Goal: Check status: Check status

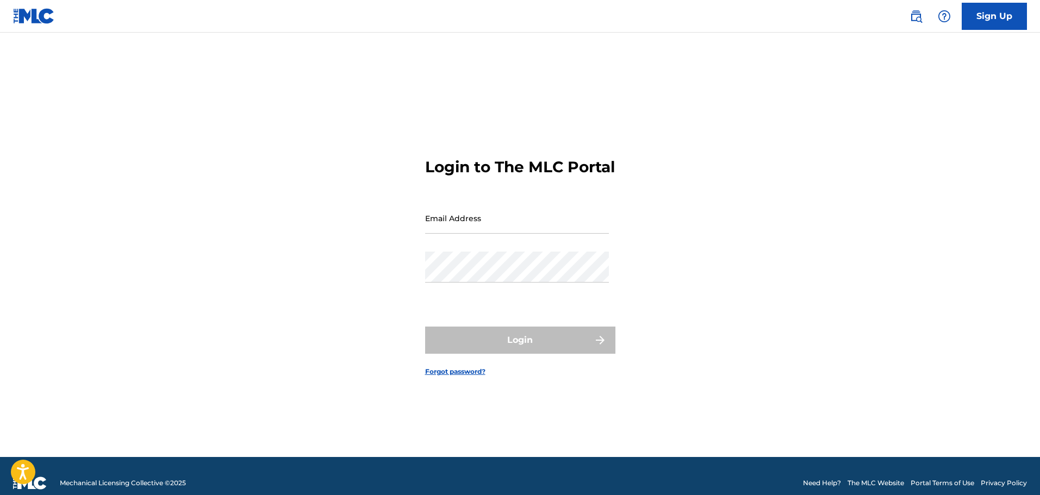
type input "[PERSON_NAME][EMAIL_ADDRESS][DOMAIN_NAME]"
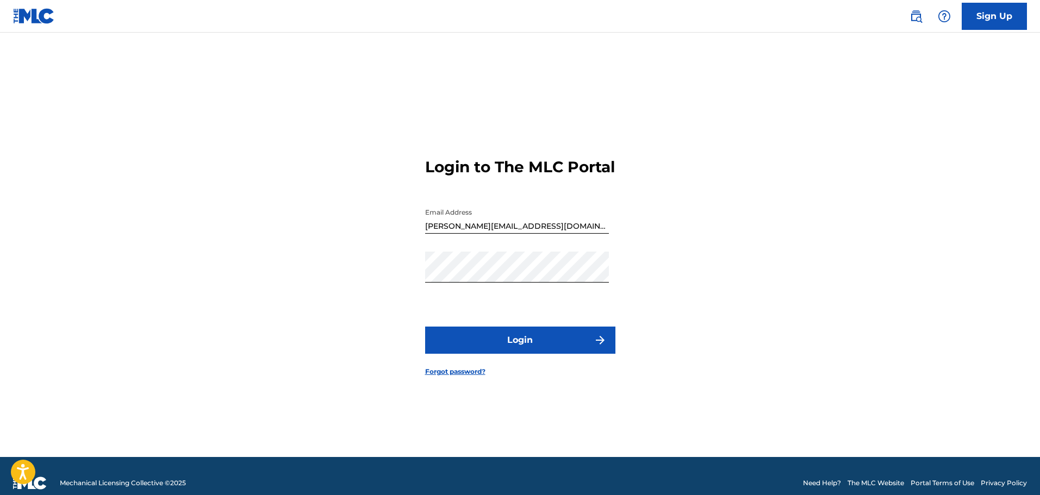
click at [510, 347] on button "Login" at bounding box center [520, 340] width 190 height 27
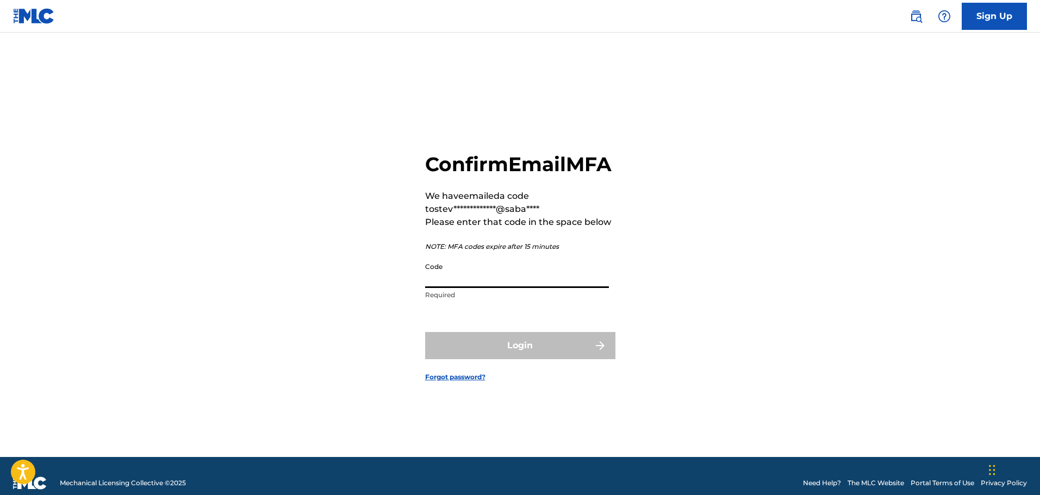
click at [452, 288] on input "Code" at bounding box center [517, 272] width 184 height 31
paste input "409662"
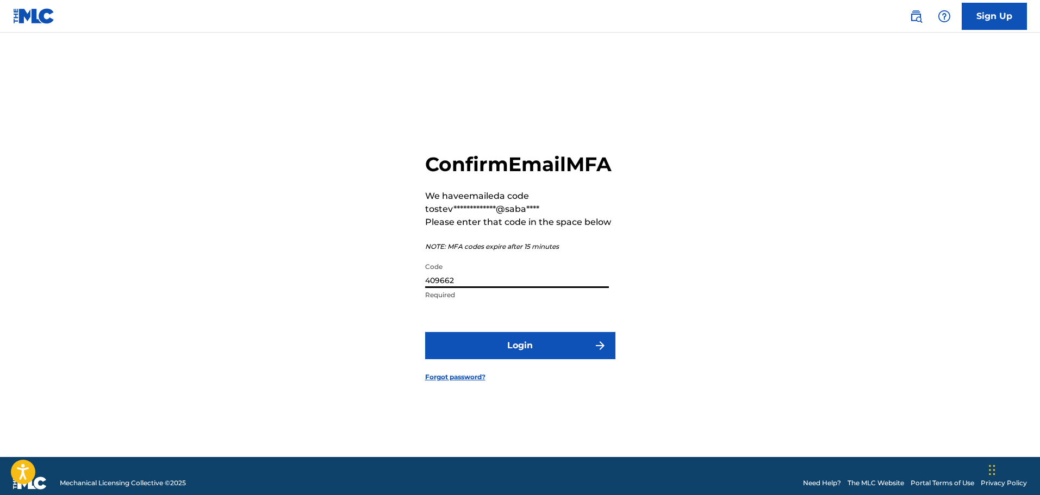
type input "409662"
click at [478, 346] on button "Login" at bounding box center [520, 345] width 190 height 27
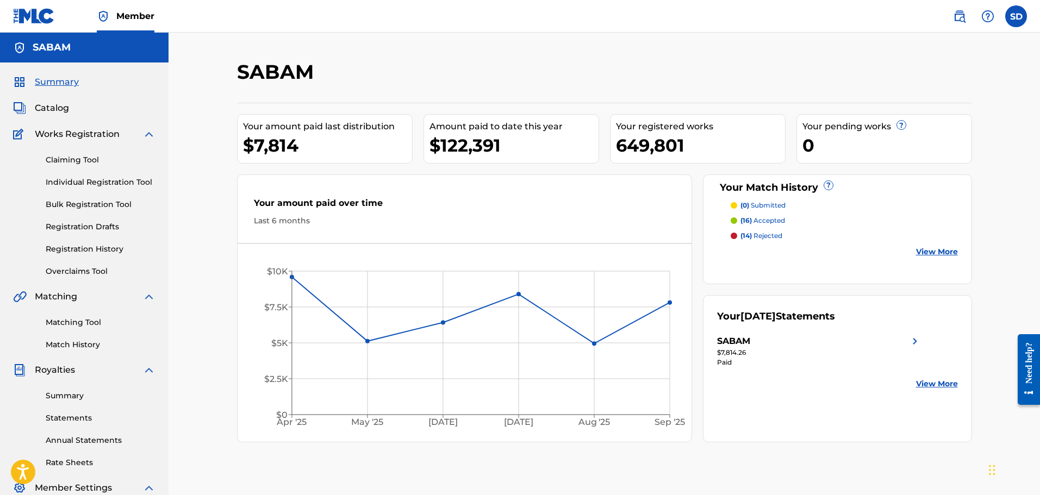
click at [79, 248] on link "Registration History" at bounding box center [101, 248] width 110 height 11
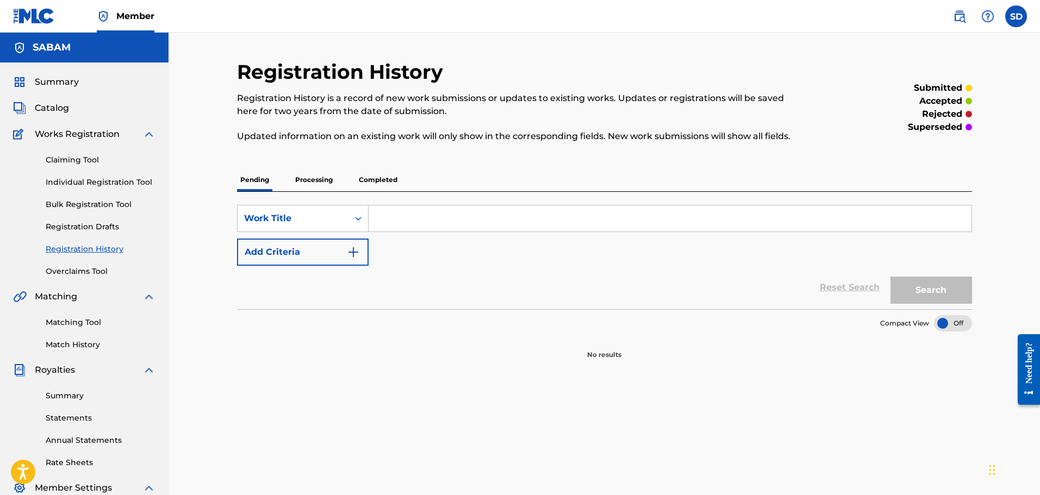
click at [317, 185] on p "Processing" at bounding box center [314, 179] width 44 height 23
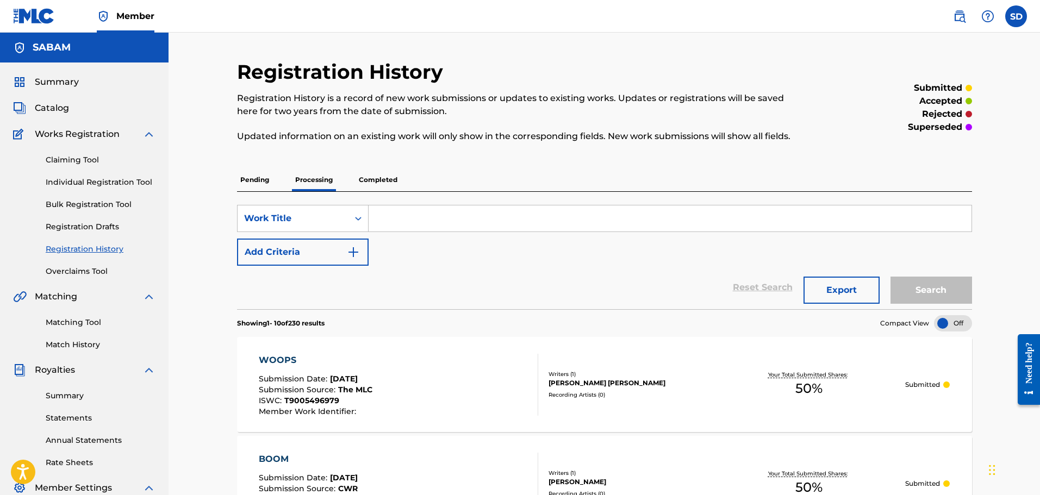
click at [388, 181] on p "Completed" at bounding box center [377, 179] width 45 height 23
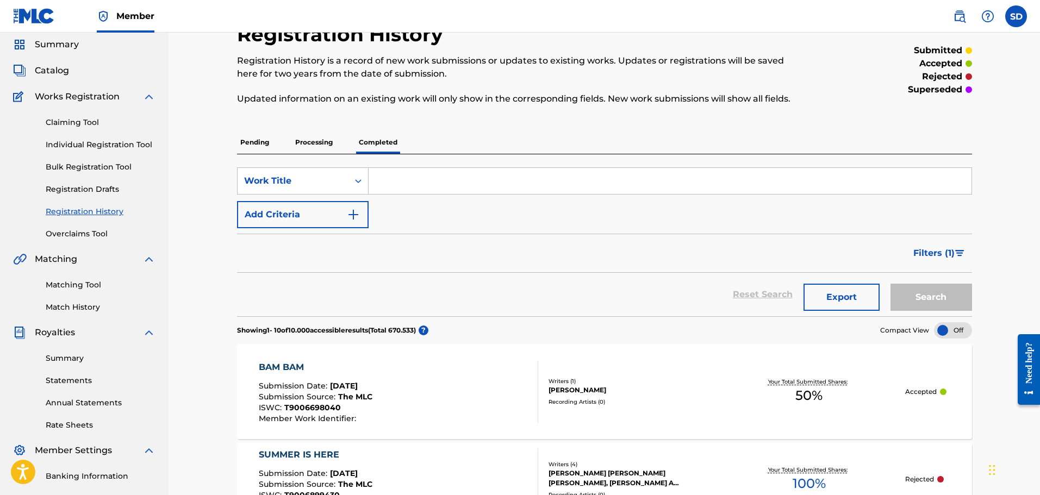
scroll to position [54, 0]
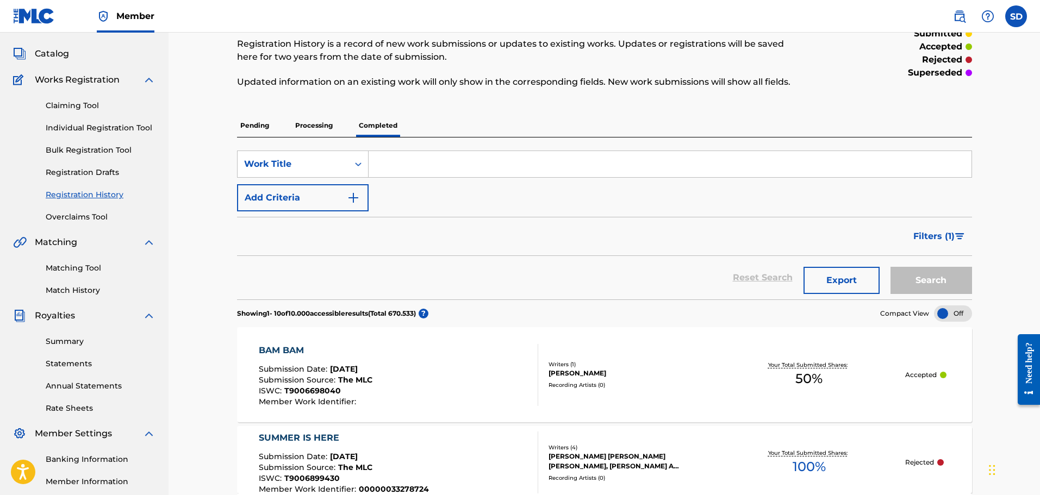
click at [320, 122] on p "Processing" at bounding box center [314, 125] width 44 height 23
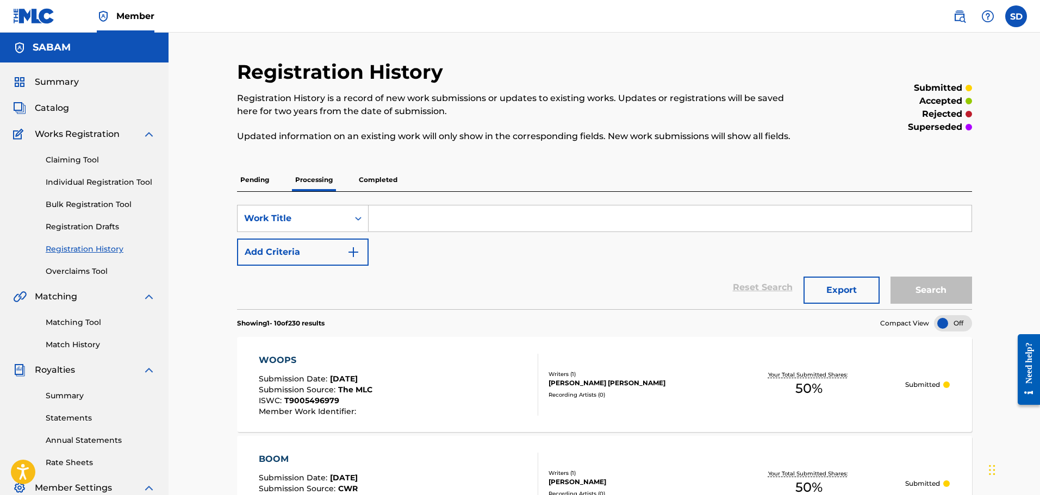
click at [454, 379] on div "WOOPS Submission Date : [DATE] Submission Source : The MLC ISWC : T9005496979 M…" at bounding box center [398, 385] width 279 height 62
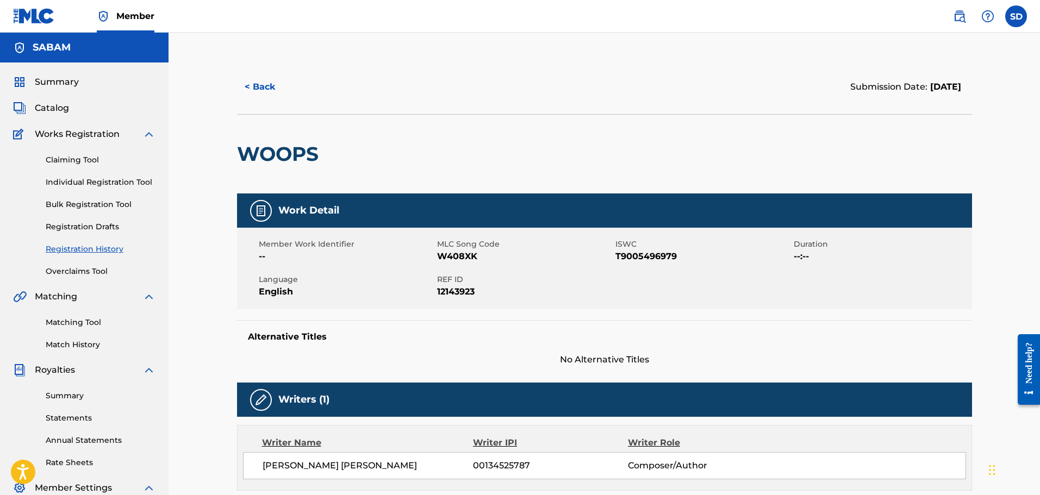
click at [266, 90] on button "< Back" at bounding box center [269, 86] width 65 height 27
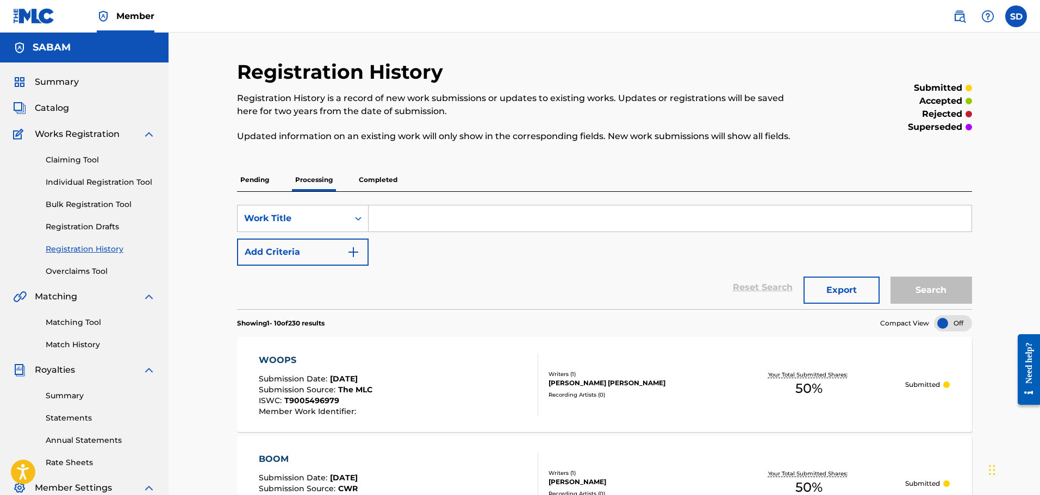
click at [374, 179] on p "Completed" at bounding box center [377, 179] width 45 height 23
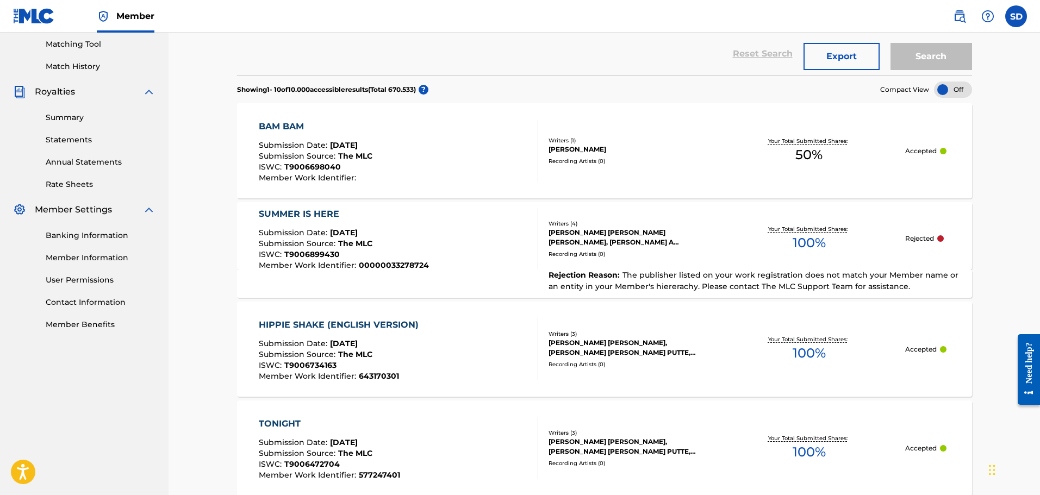
scroll to position [272, 0]
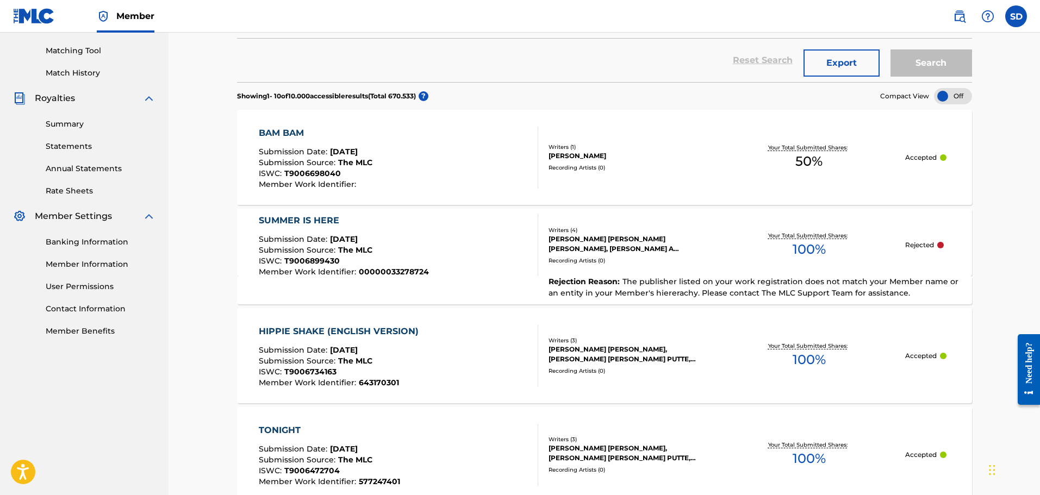
click at [468, 165] on div "BAM BAM Submission Date : [DATE] Submission Source : The MLC ISWC : T9006698040…" at bounding box center [398, 158] width 279 height 62
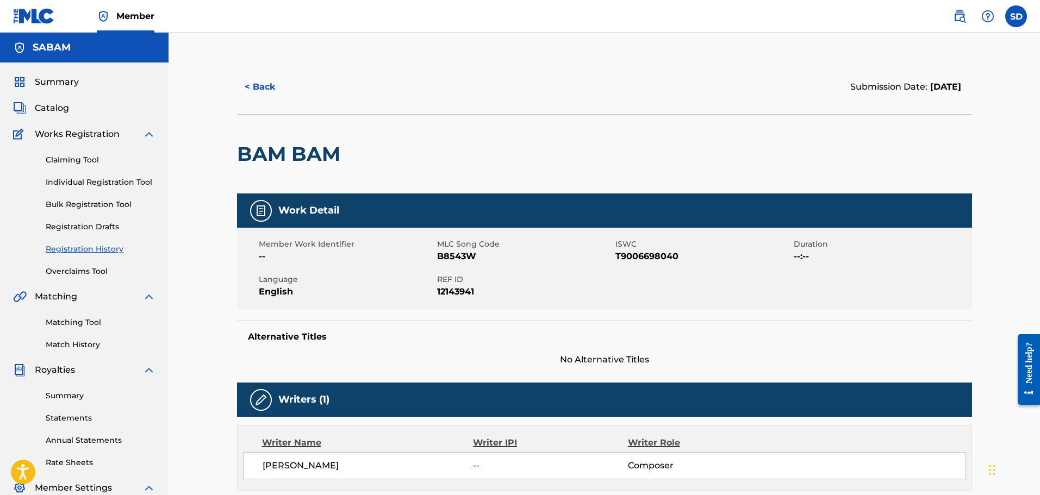
click at [261, 87] on button "< Back" at bounding box center [269, 86] width 65 height 27
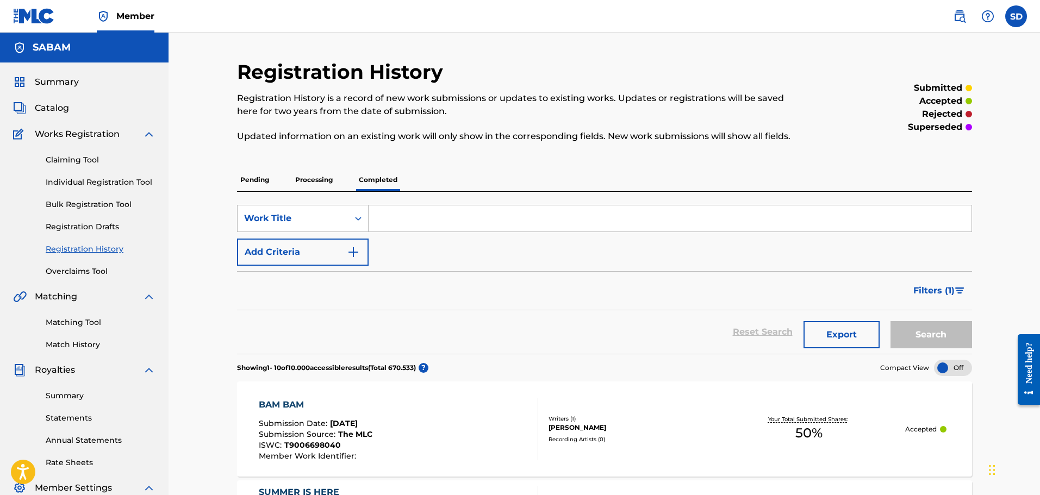
click at [317, 180] on p "Processing" at bounding box center [314, 179] width 44 height 23
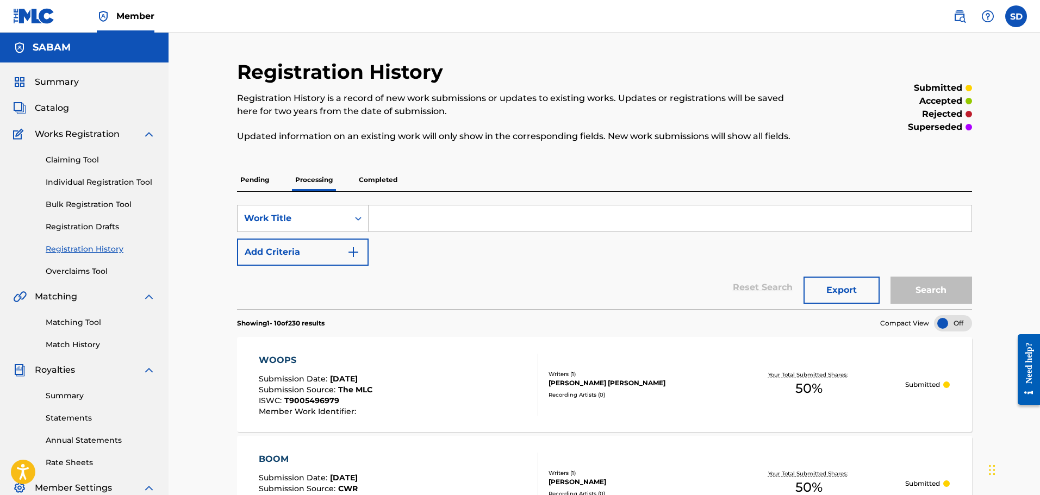
click at [406, 374] on div "WOOPS Submission Date : [DATE] Submission Source : The MLC ISWC : T9005496979 M…" at bounding box center [398, 385] width 279 height 62
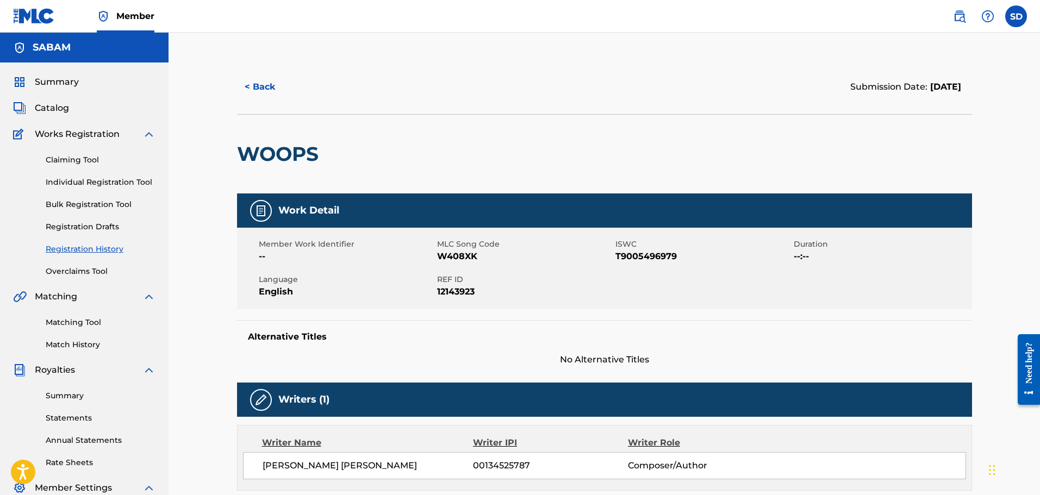
click at [95, 326] on link "Matching Tool" at bounding box center [101, 322] width 110 height 11
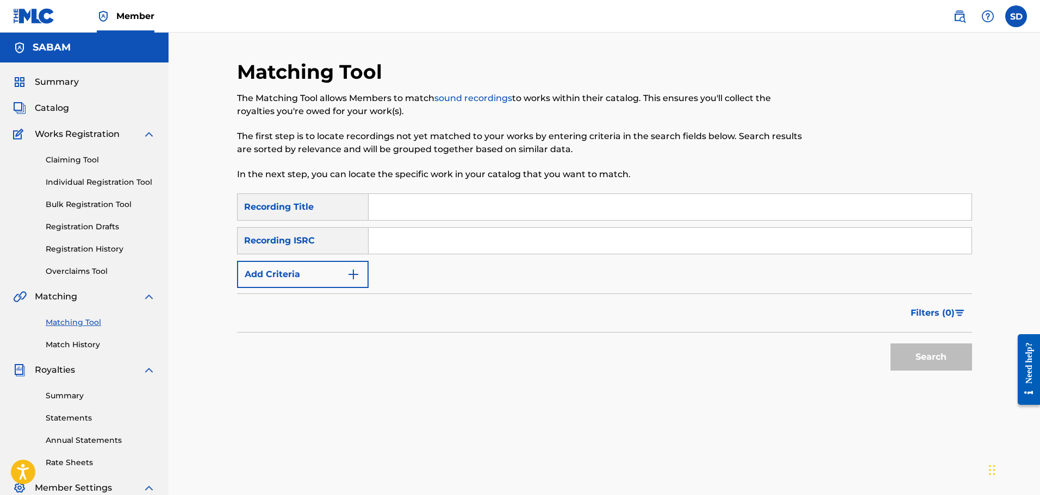
click at [389, 199] on input "Search Form" at bounding box center [669, 207] width 603 height 26
type input "bam bam"
click at [342, 246] on div "Recording ISRC" at bounding box center [303, 240] width 132 height 27
click at [290, 249] on div "Recording ISRC" at bounding box center [303, 240] width 132 height 27
click at [290, 240] on div "Recording ISRC" at bounding box center [303, 240] width 132 height 27
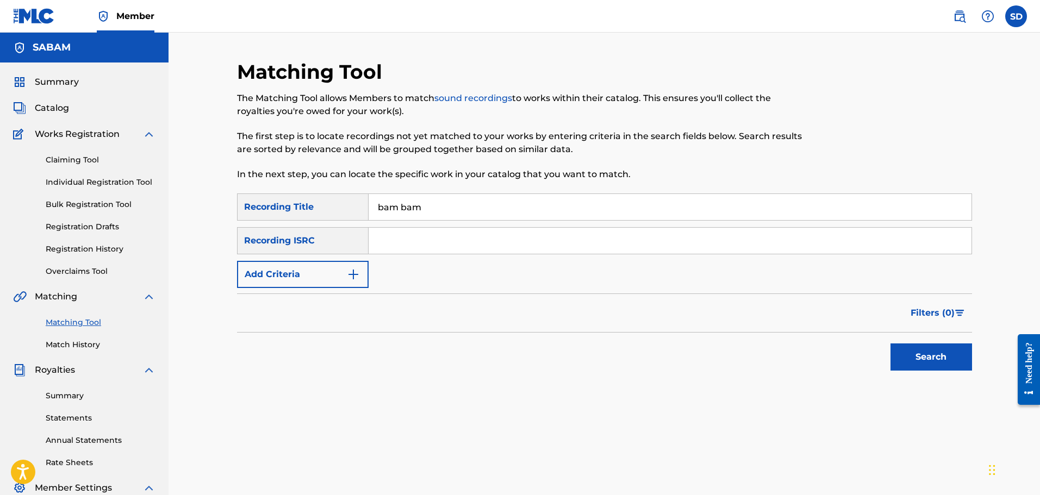
click at [296, 287] on button "Add Criteria" at bounding box center [303, 274] width 132 height 27
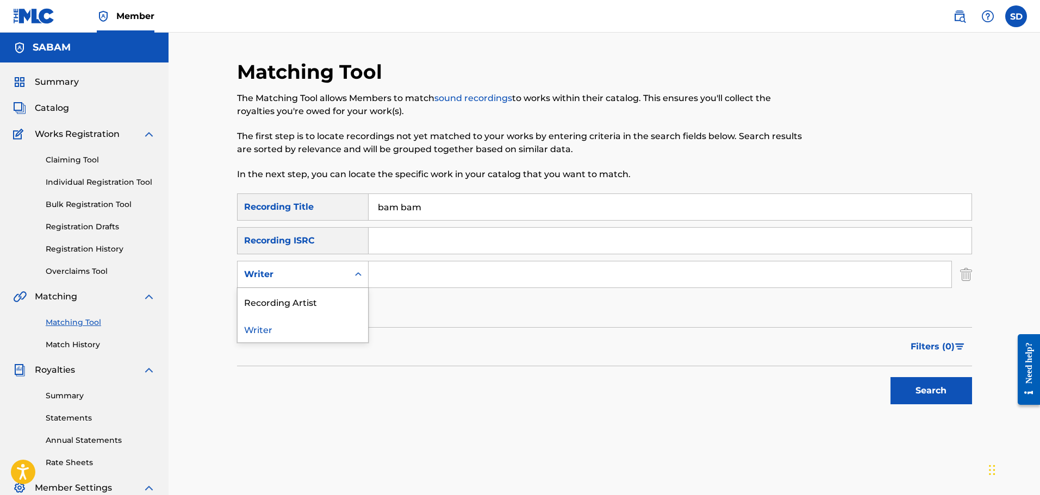
click at [278, 269] on div "Writer" at bounding box center [293, 274] width 98 height 13
click at [416, 269] on input "Search Form" at bounding box center [659, 274] width 583 height 26
type input "[PERSON_NAME]"
click at [942, 396] on button "Search" at bounding box center [931, 390] width 82 height 27
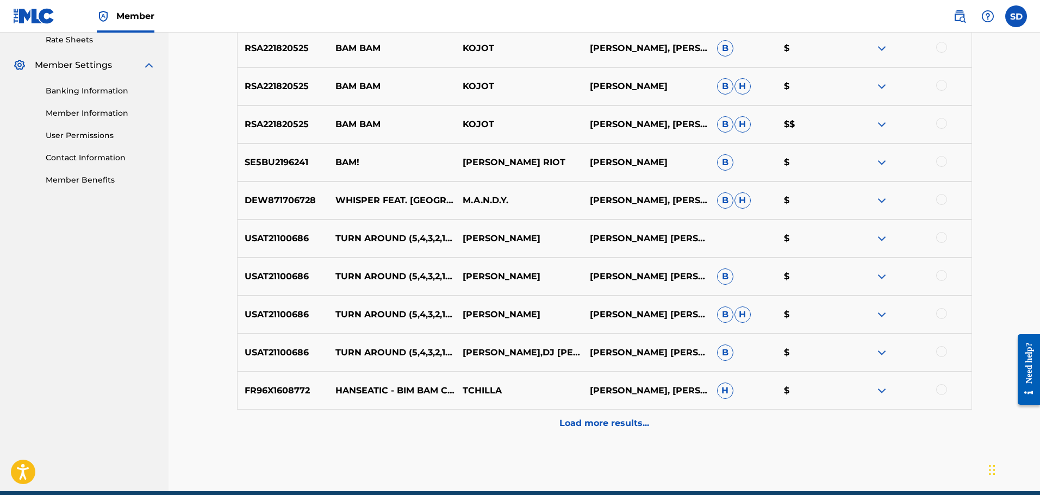
scroll to position [471, 0]
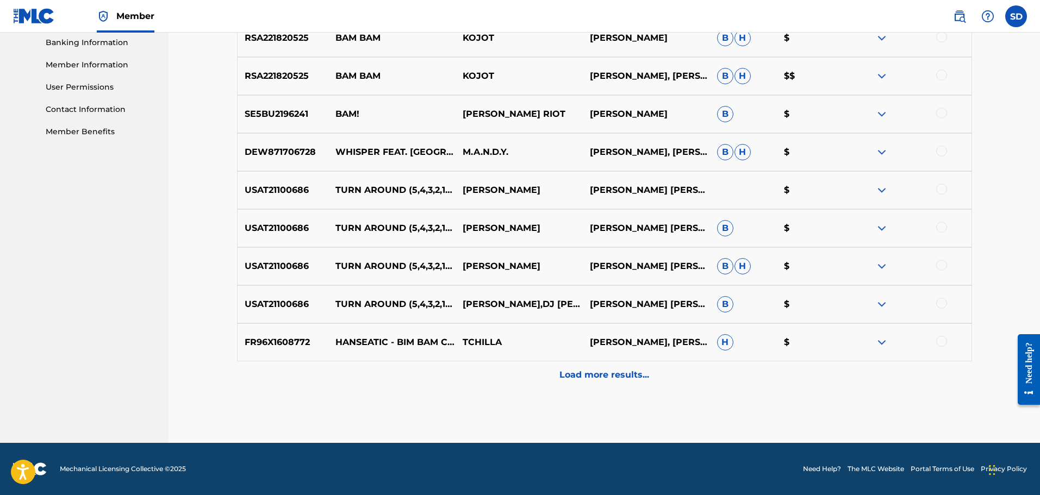
click at [637, 368] on div "Load more results..." at bounding box center [604, 374] width 735 height 27
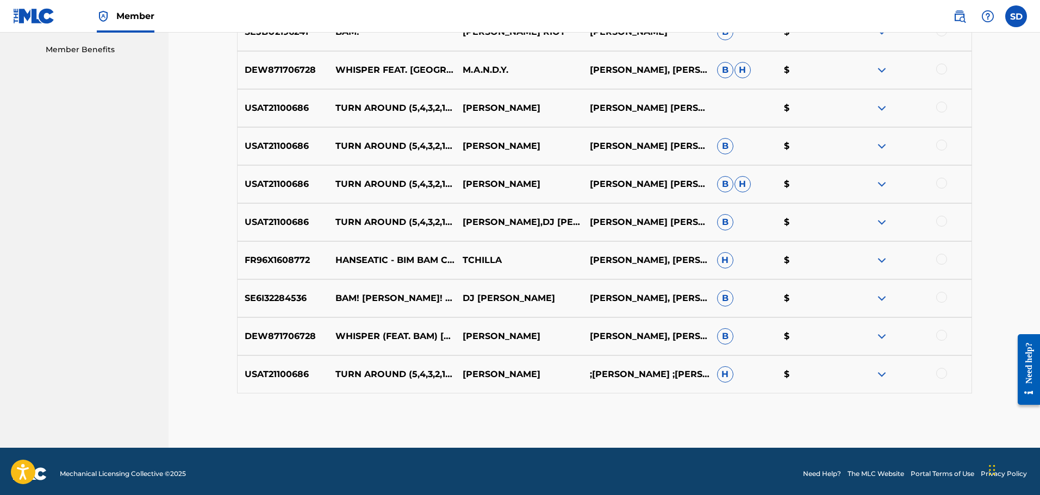
scroll to position [558, 0]
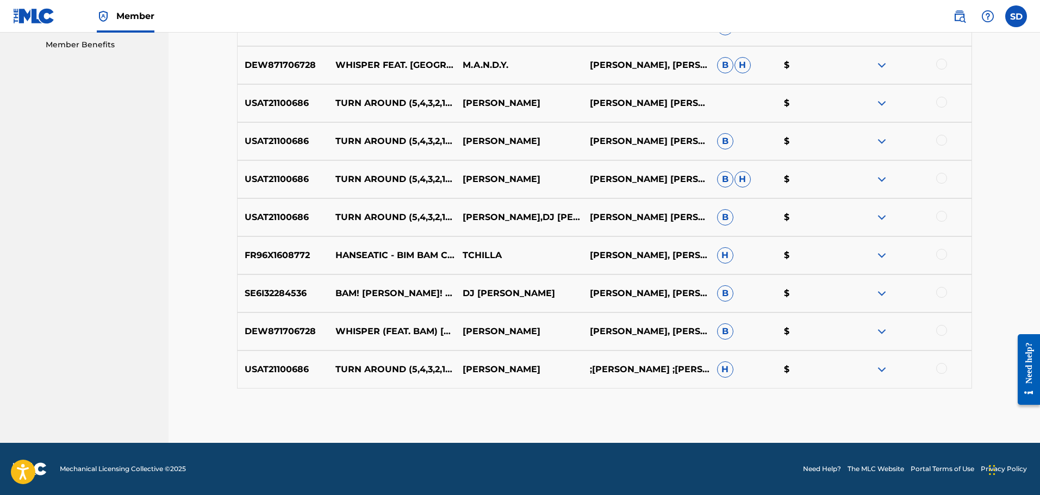
click at [878, 327] on img at bounding box center [881, 331] width 13 height 13
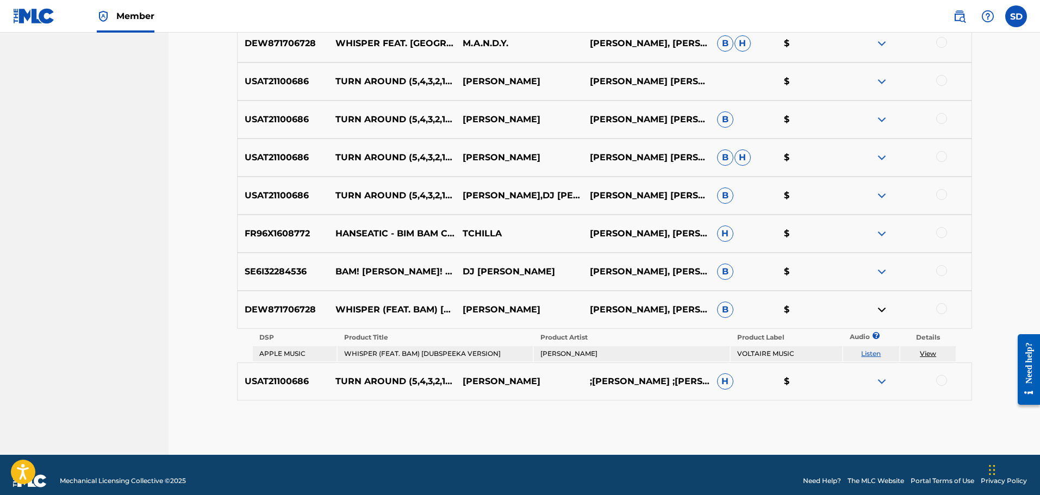
scroll to position [592, 0]
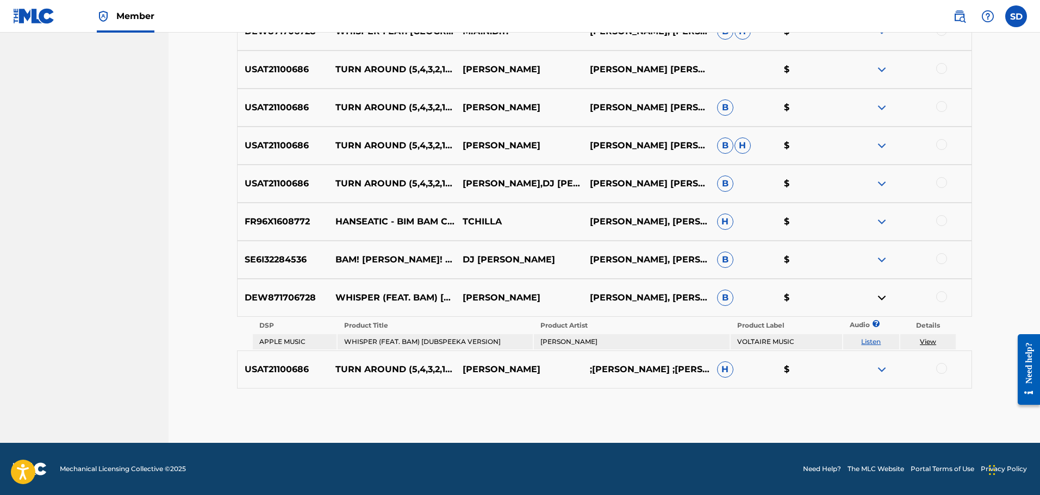
click at [883, 299] on img at bounding box center [881, 297] width 13 height 13
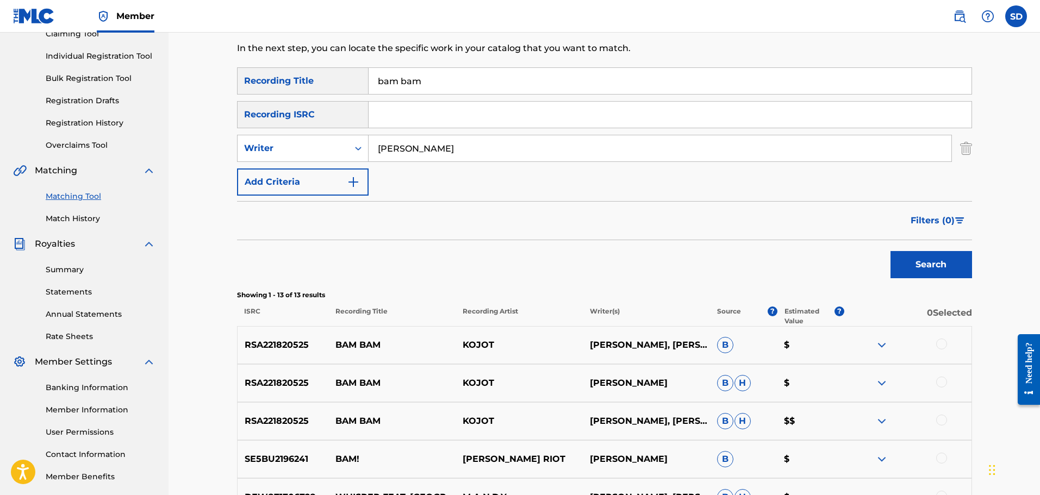
scroll to position [123, 0]
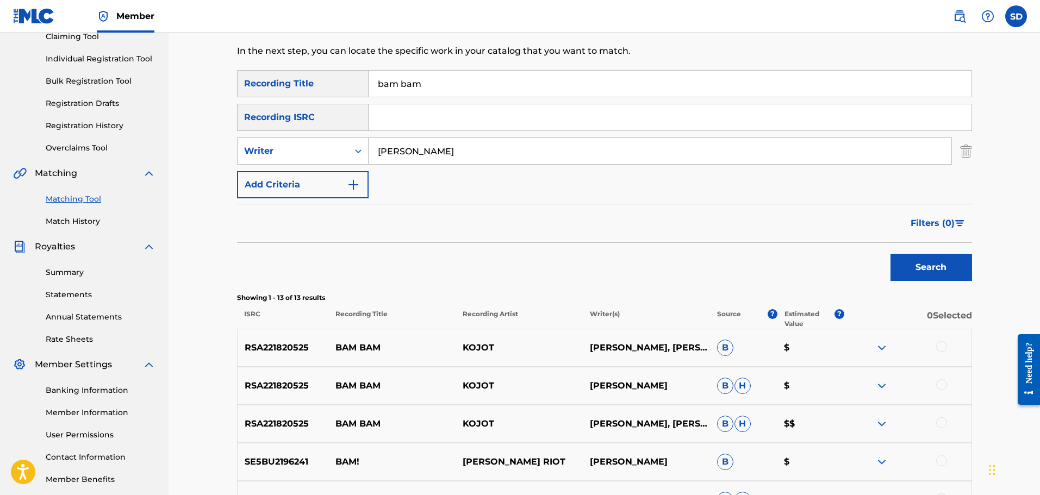
click at [888, 349] on img at bounding box center [881, 347] width 13 height 13
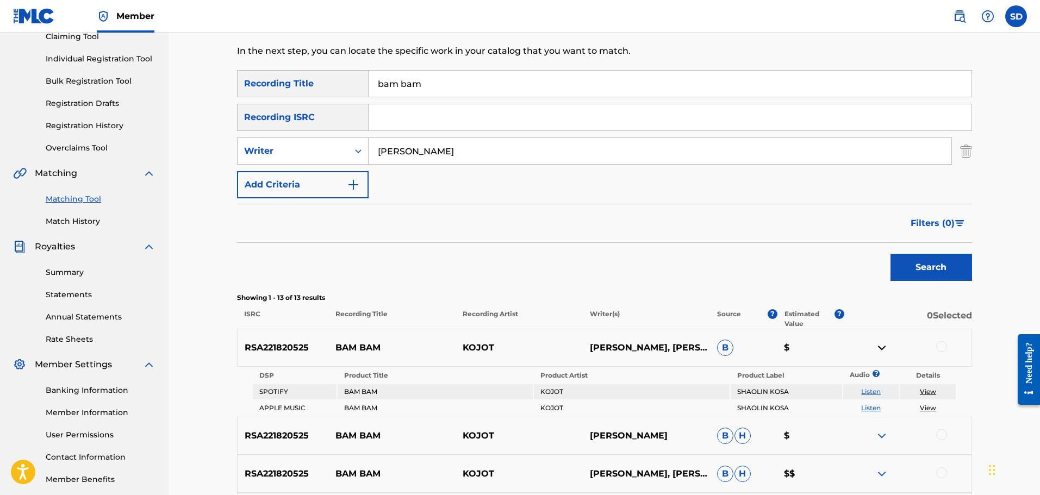
click at [928, 391] on link "View" at bounding box center [928, 391] width 16 height 8
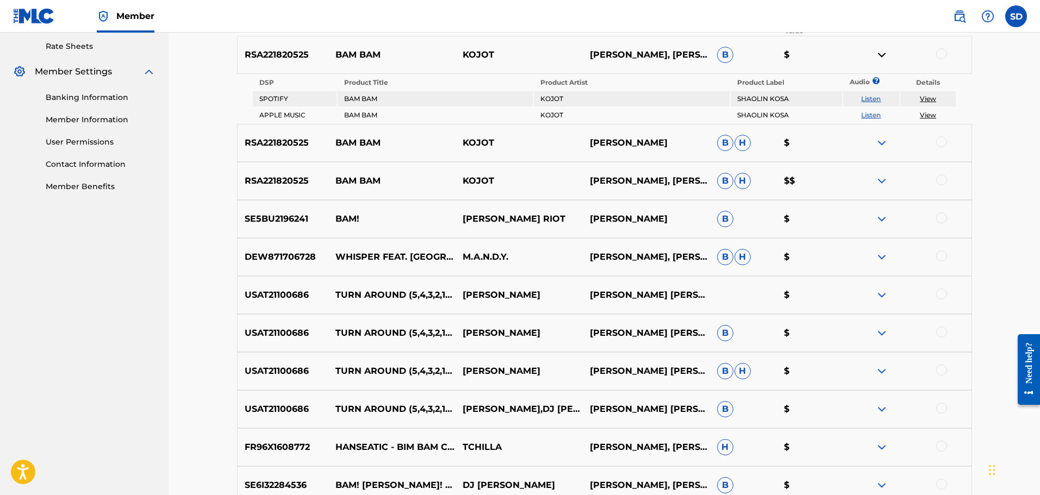
scroll to position [228, 0]
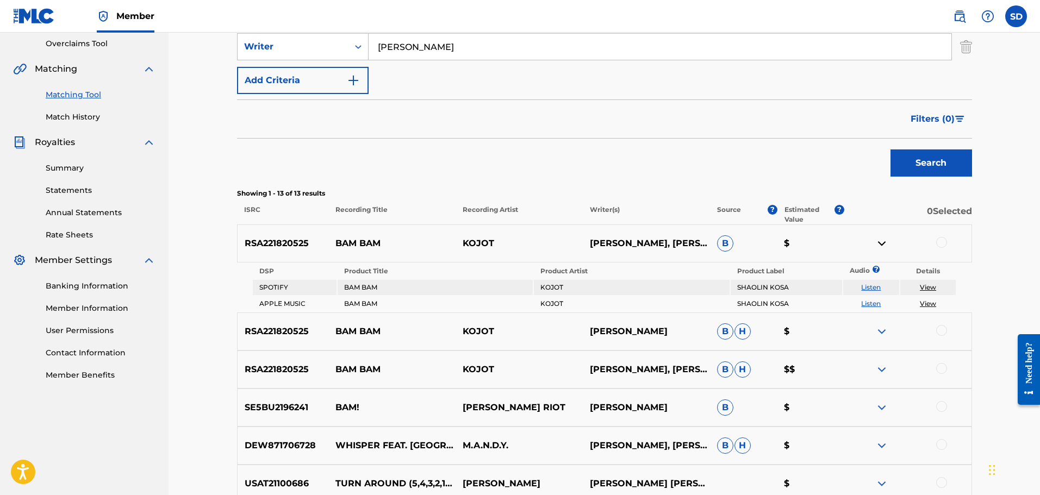
click at [883, 328] on img at bounding box center [881, 331] width 13 height 13
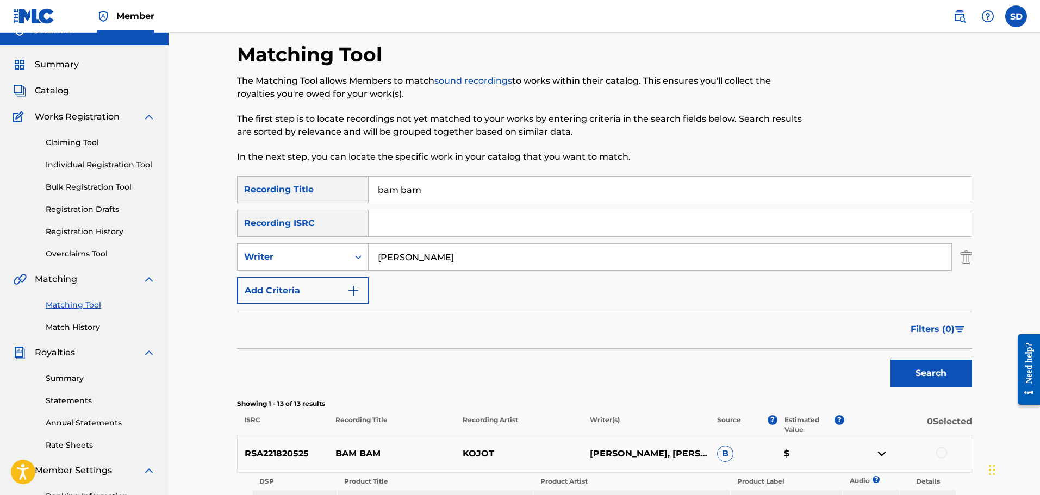
scroll to position [0, 0]
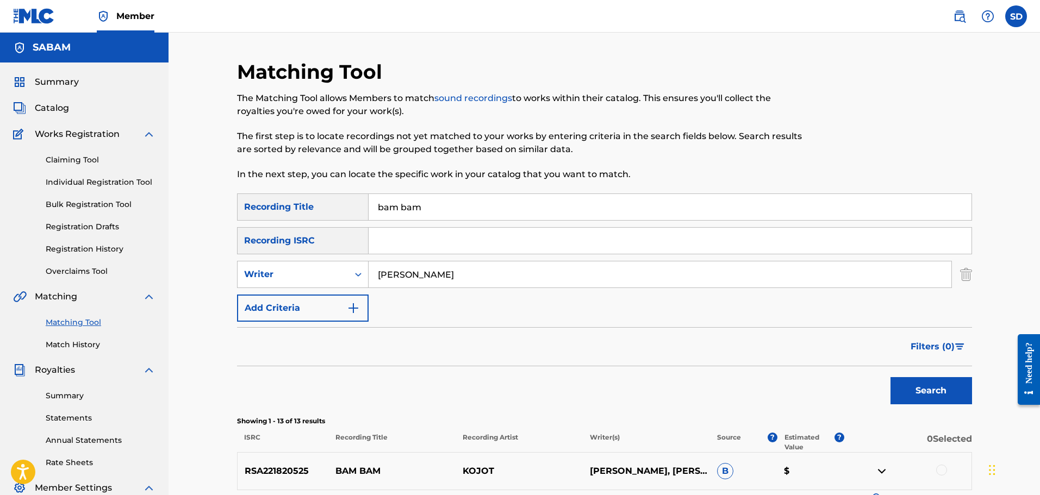
click at [427, 276] on input "[PERSON_NAME]" at bounding box center [659, 274] width 583 height 26
type input "[PERSON_NAME]"
click at [934, 392] on button "Search" at bounding box center [931, 390] width 82 height 27
click at [300, 271] on div "Writer" at bounding box center [293, 274] width 98 height 13
click at [292, 314] on div "Recording Artist" at bounding box center [302, 301] width 130 height 27
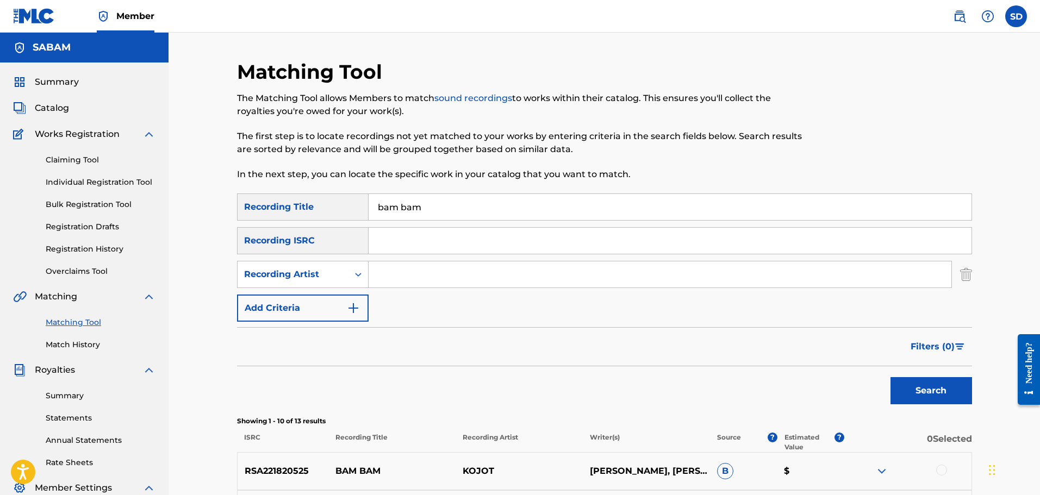
click at [443, 269] on input "Search Form" at bounding box center [659, 274] width 583 height 26
type input "the kriminal"
click at [890, 377] on button "Search" at bounding box center [931, 390] width 82 height 27
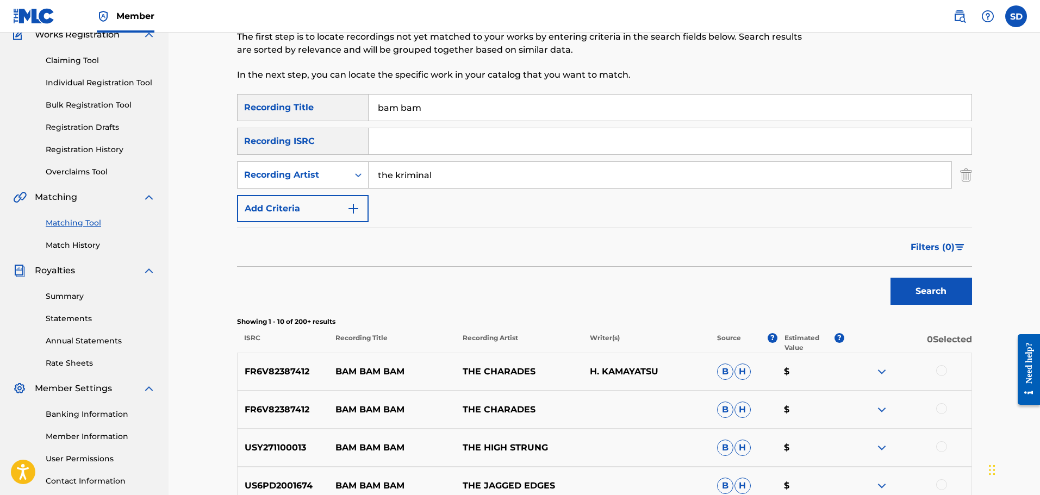
scroll to position [98, 0]
click at [334, 216] on button "Add Criteria" at bounding box center [303, 209] width 132 height 27
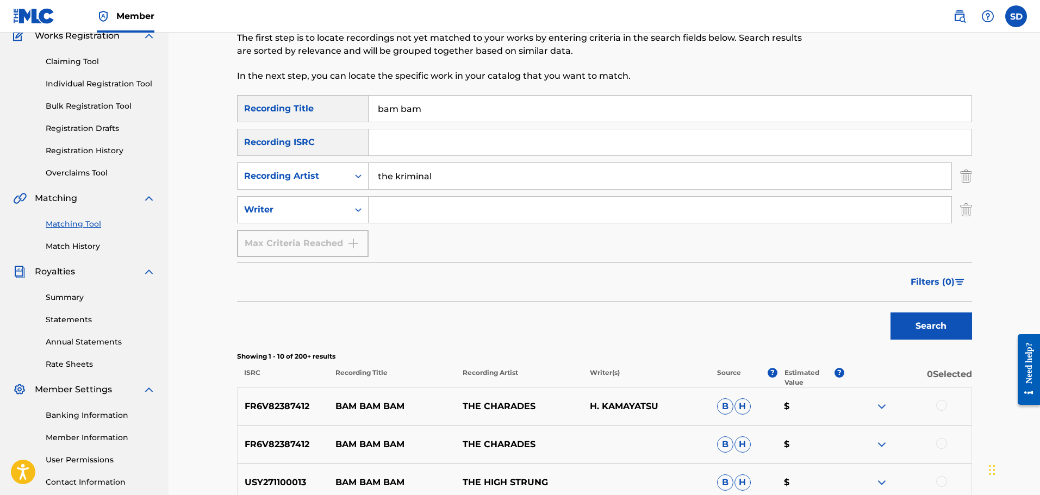
click at [403, 223] on div "SearchWithCriteria95b4b70a-56a1-4784-96f7-ba4880c60581 Recording Title bam bam …" at bounding box center [604, 176] width 735 height 162
click at [411, 211] on input "Search Form" at bounding box center [659, 210] width 583 height 26
type input "[PERSON_NAME]"
click at [890, 312] on button "Search" at bounding box center [931, 325] width 82 height 27
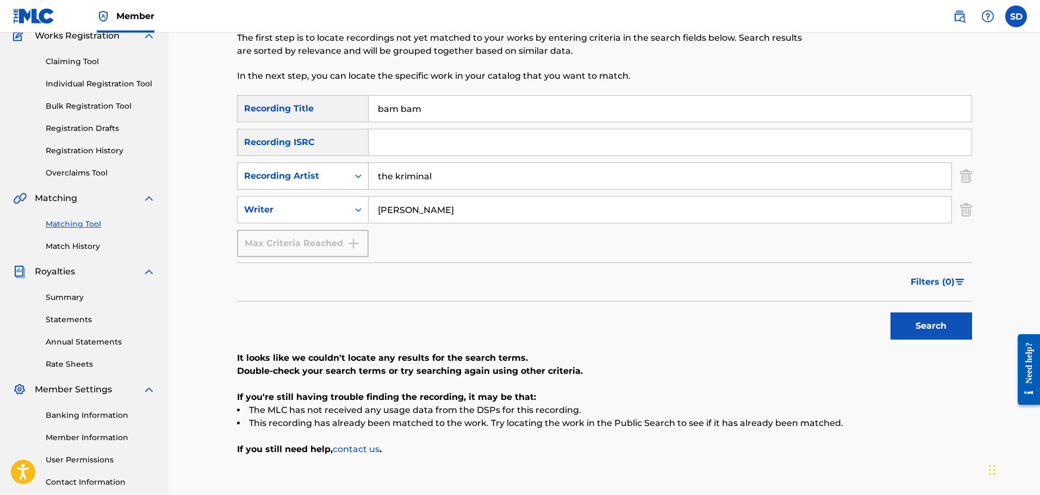
drag, startPoint x: 444, startPoint y: 170, endPoint x: 314, endPoint y: 170, distance: 130.4
click at [314, 170] on div "SearchWithCriteriaed378708-3e77-42e3-87f9-94d324b8a589 Recording Artist the kri…" at bounding box center [604, 175] width 735 height 27
click at [931, 327] on button "Search" at bounding box center [931, 325] width 82 height 27
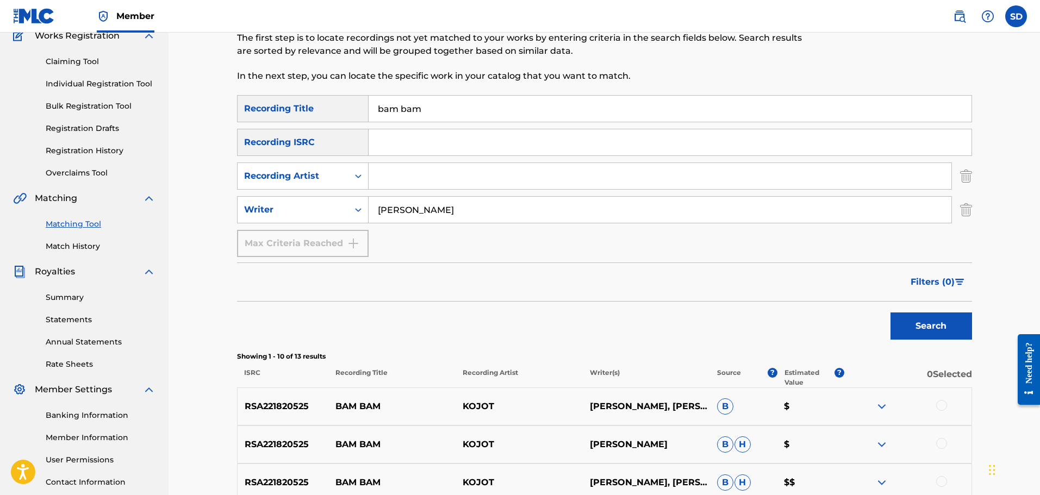
click at [444, 208] on input "[PERSON_NAME]" at bounding box center [659, 210] width 583 height 26
click at [376, 210] on input "[PERSON_NAME]"" at bounding box center [659, 210] width 583 height 26
click at [906, 328] on button "Search" at bounding box center [931, 325] width 82 height 27
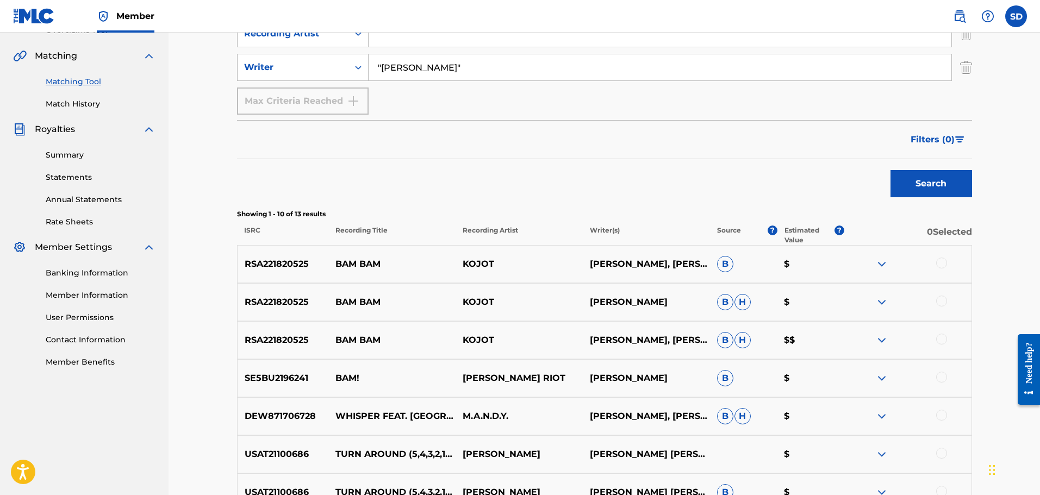
scroll to position [261, 0]
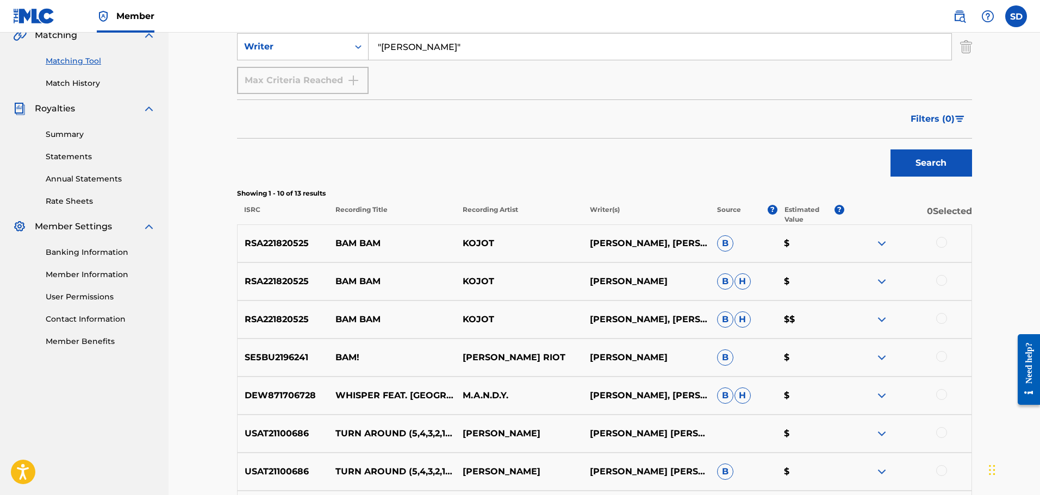
click at [396, 48] on input ""[PERSON_NAME]"" at bounding box center [659, 47] width 583 height 26
type input "melis"
click at [890, 149] on button "Search" at bounding box center [931, 162] width 82 height 27
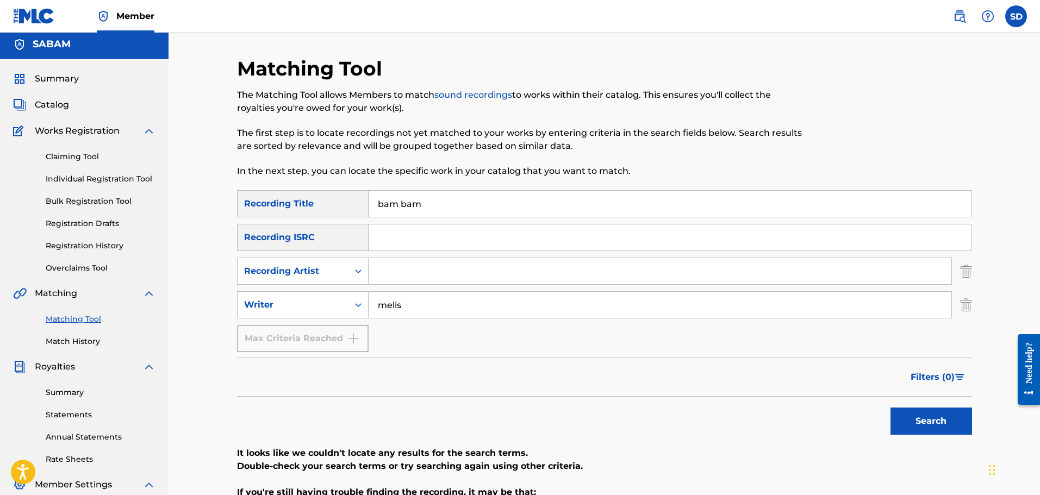
scroll to position [0, 0]
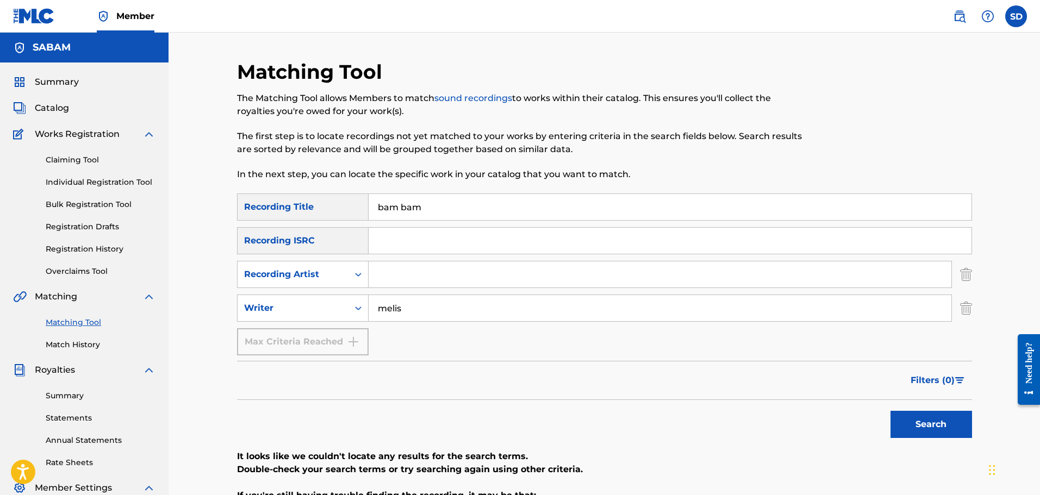
click at [58, 85] on span "Summary" at bounding box center [57, 82] width 44 height 13
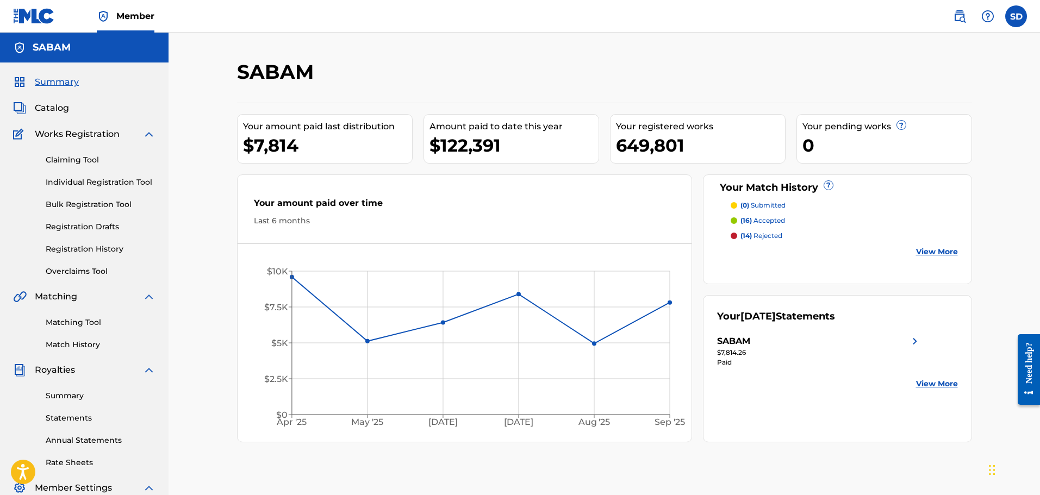
click at [81, 248] on link "Registration History" at bounding box center [101, 248] width 110 height 11
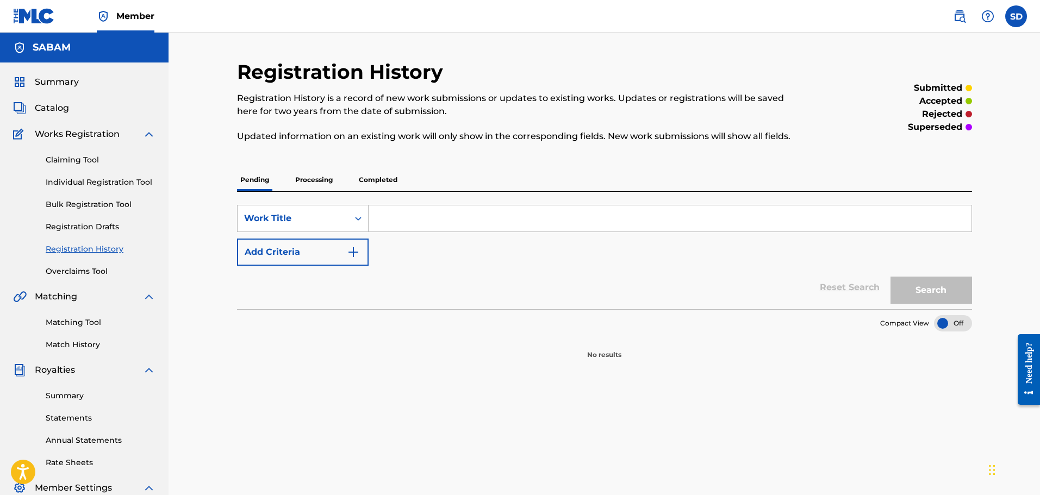
click at [299, 180] on p "Processing" at bounding box center [314, 179] width 44 height 23
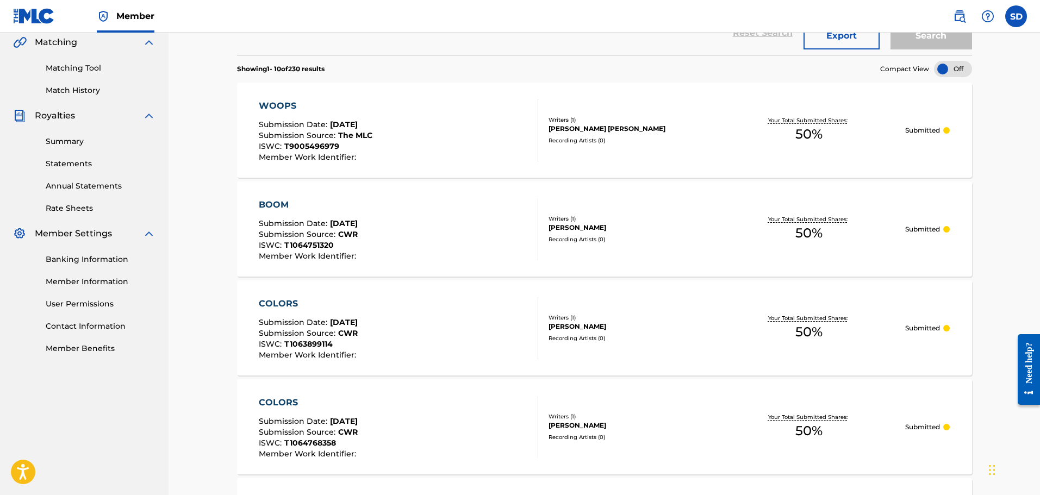
scroll to position [29, 0]
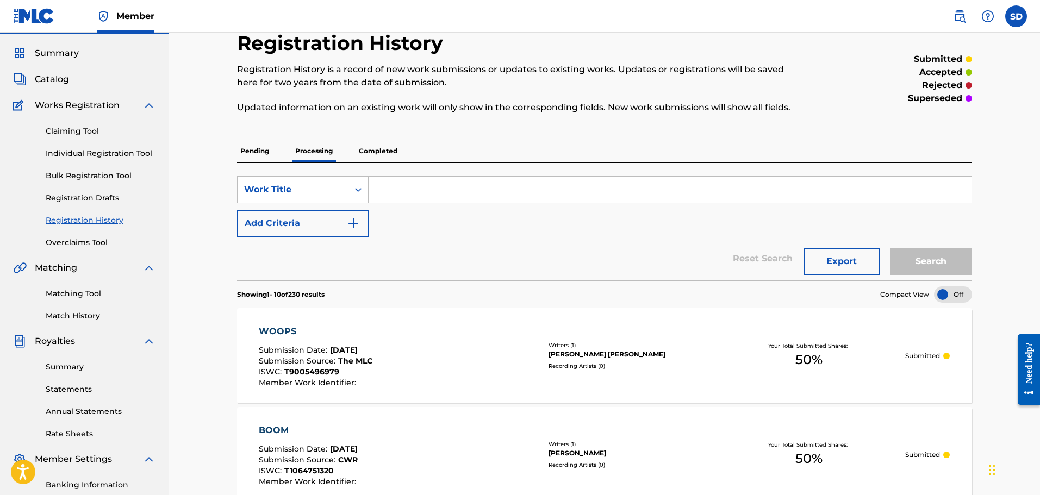
click at [414, 348] on div "WOOPS Submission Date : [DATE] Submission Source : The MLC ISWC : T9005496979 M…" at bounding box center [398, 356] width 279 height 62
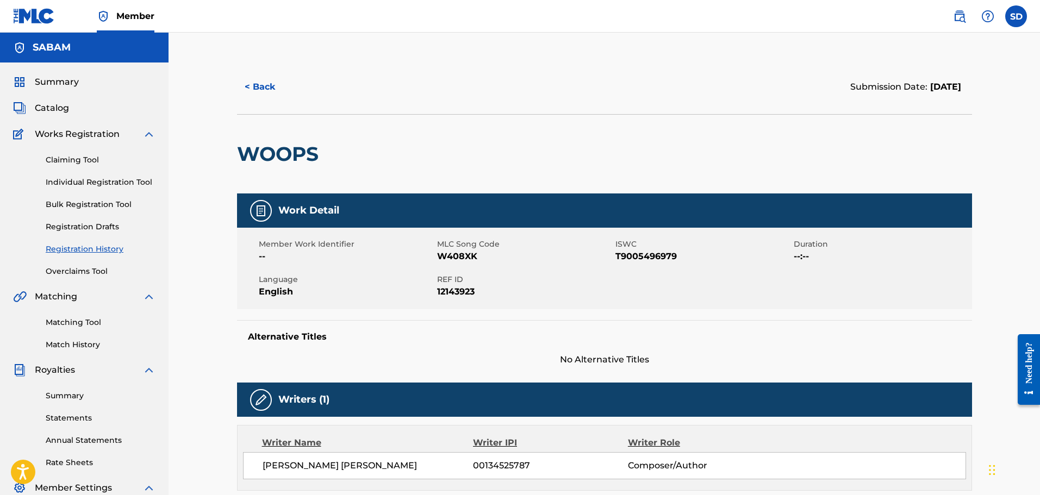
click at [74, 318] on link "Matching Tool" at bounding box center [101, 322] width 110 height 11
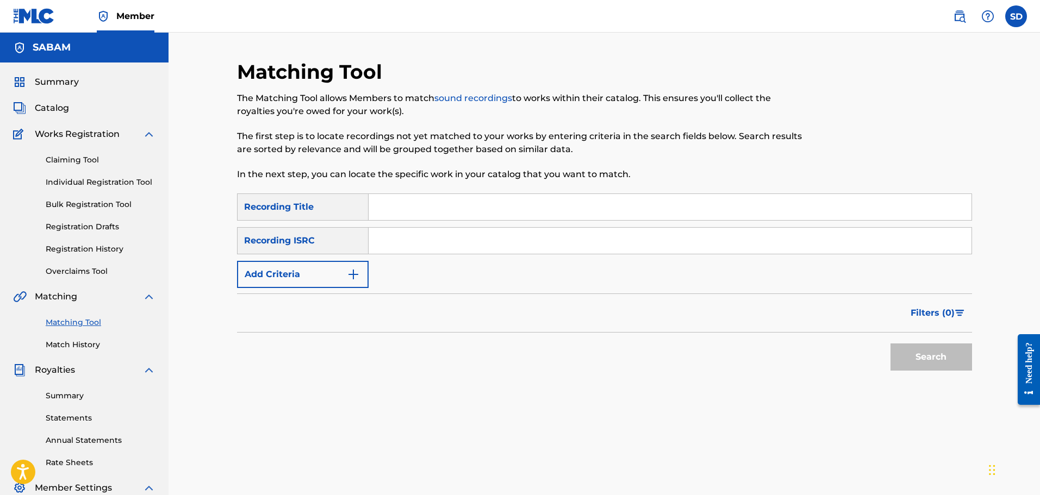
click at [413, 208] on input "Search Form" at bounding box center [669, 207] width 603 height 26
type input "woops"
click at [314, 272] on button "Add Criteria" at bounding box center [303, 274] width 132 height 27
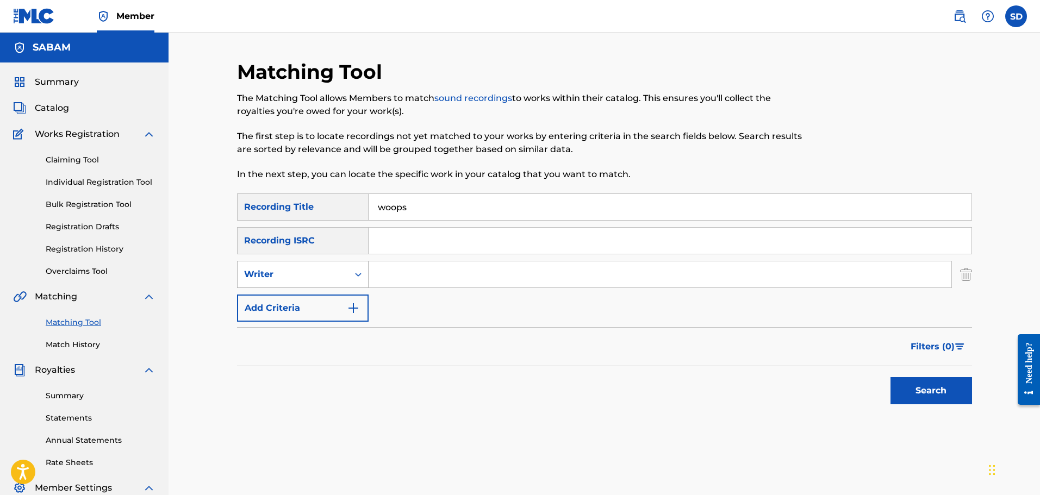
click at [307, 271] on div "Writer" at bounding box center [293, 274] width 98 height 13
click at [303, 304] on div "Recording Artist" at bounding box center [302, 301] width 130 height 27
click at [417, 280] on input "Search Form" at bounding box center [659, 274] width 583 height 26
type input "dj bountyhunter"
click at [890, 377] on button "Search" at bounding box center [931, 390] width 82 height 27
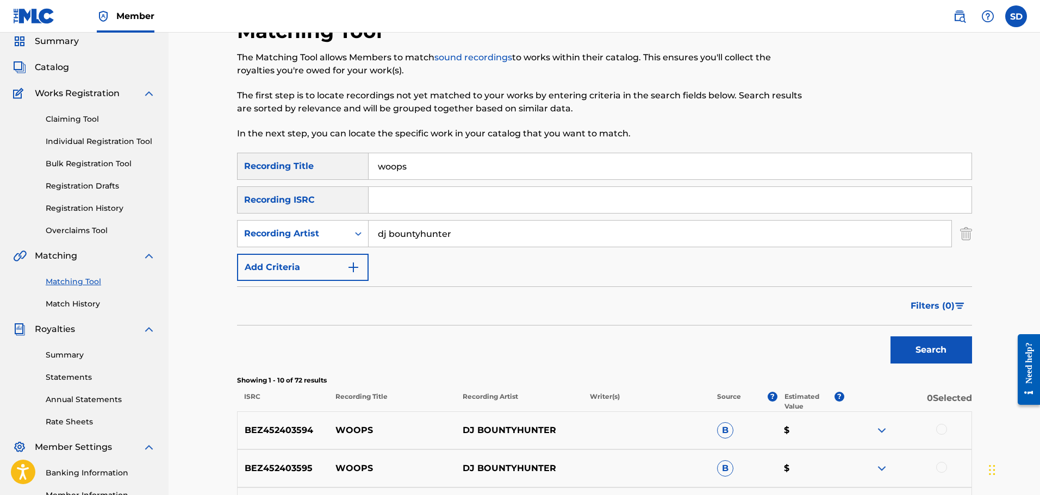
scroll to position [217, 0]
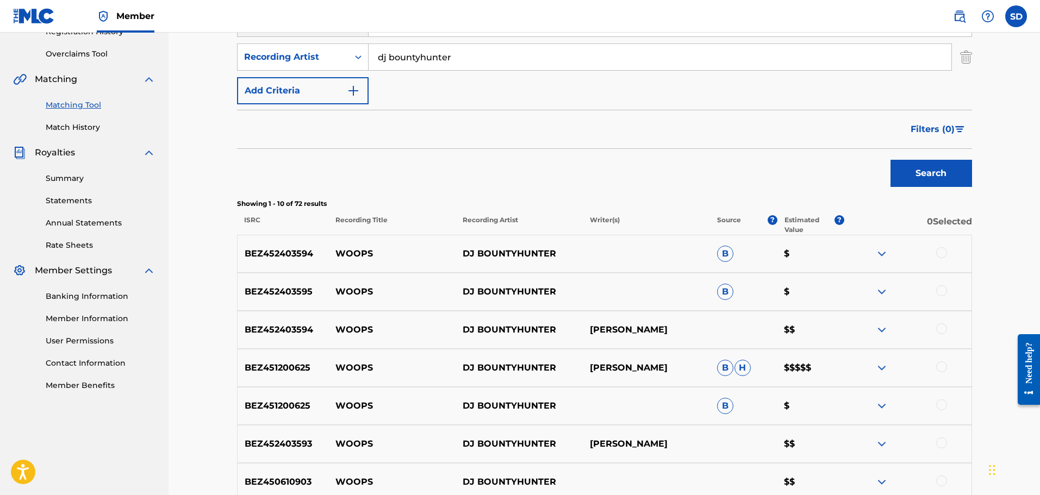
click at [944, 367] on div at bounding box center [941, 366] width 11 height 11
click at [939, 328] on div at bounding box center [941, 328] width 11 height 11
click at [940, 292] on div at bounding box center [941, 290] width 11 height 11
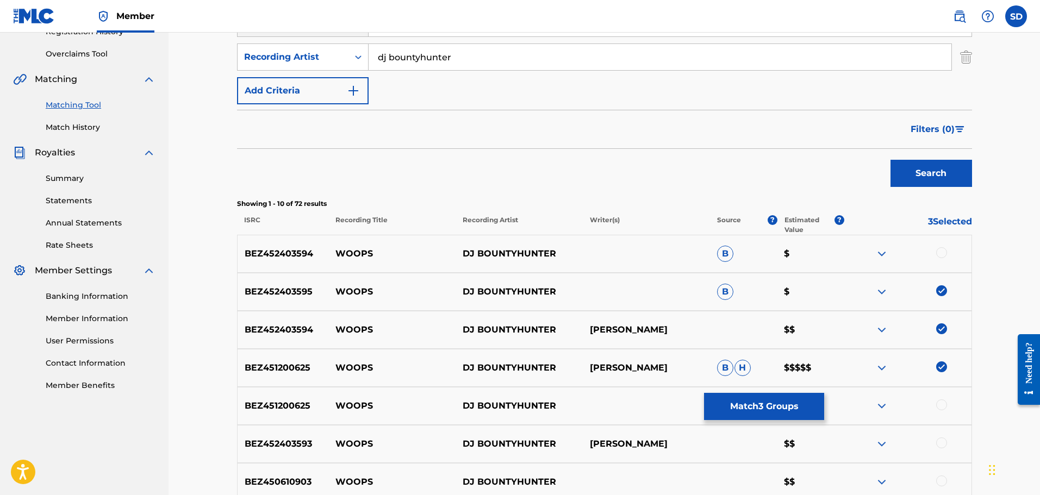
click at [941, 257] on div at bounding box center [941, 252] width 11 height 11
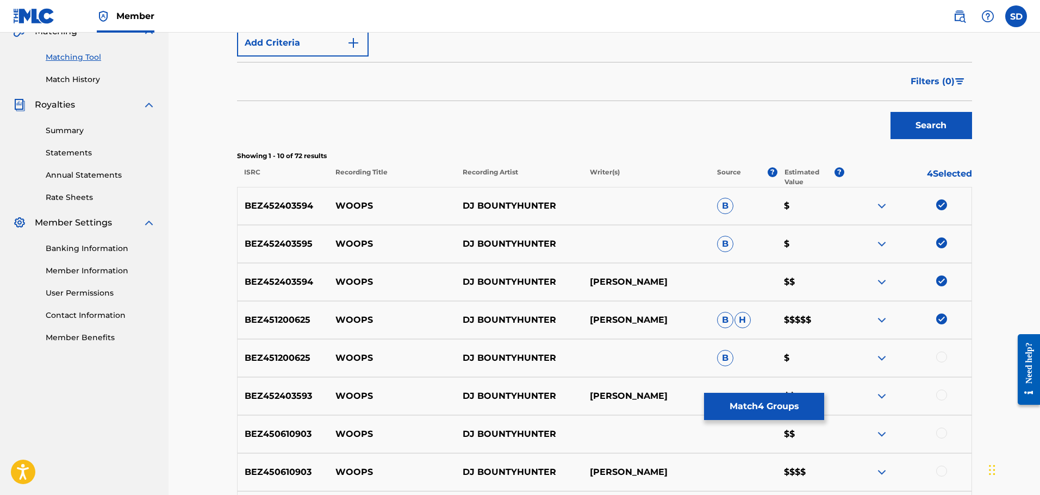
scroll to position [326, 0]
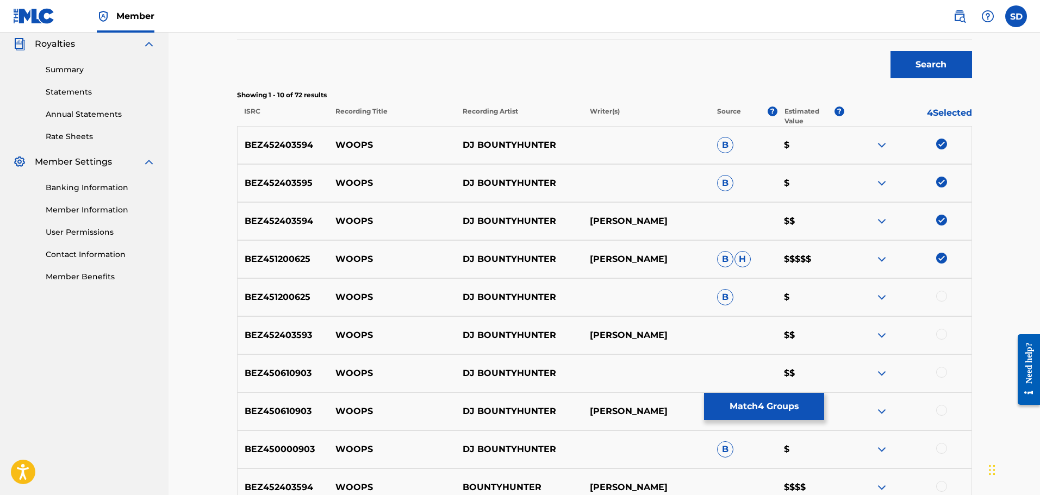
click at [798, 410] on button "Match 4 Groups" at bounding box center [764, 406] width 120 height 27
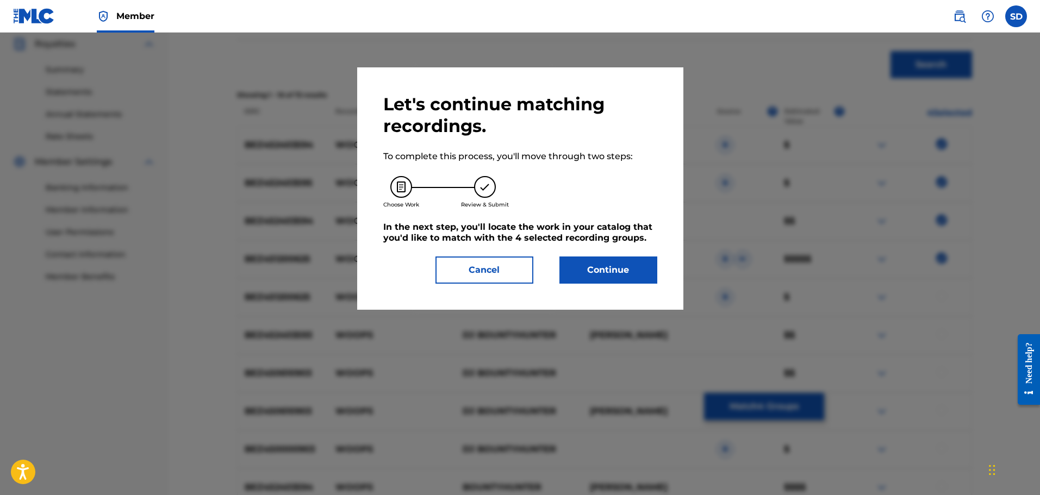
click at [606, 273] on button "Continue" at bounding box center [608, 270] width 98 height 27
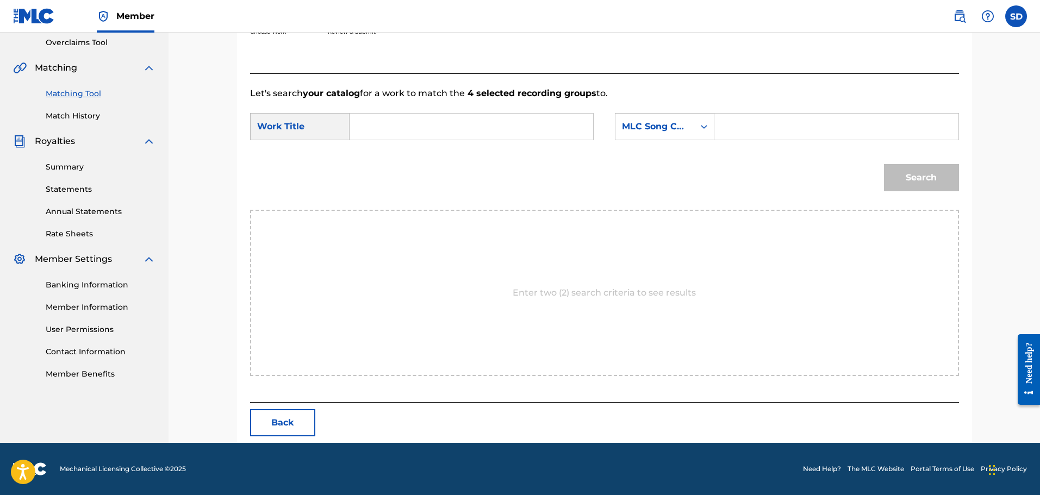
scroll to position [229, 0]
click at [459, 126] on input "Search Form" at bounding box center [471, 127] width 225 height 26
type input "woops"
click at [737, 129] on input "Search Form" at bounding box center [835, 127] width 225 height 26
click at [678, 128] on div "MLC Song Code" at bounding box center [655, 126] width 66 height 13
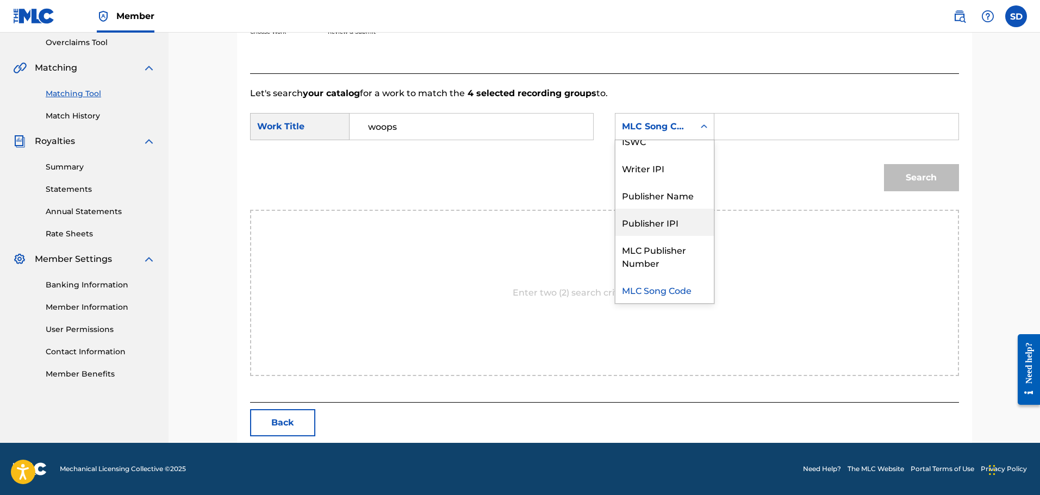
scroll to position [0, 0]
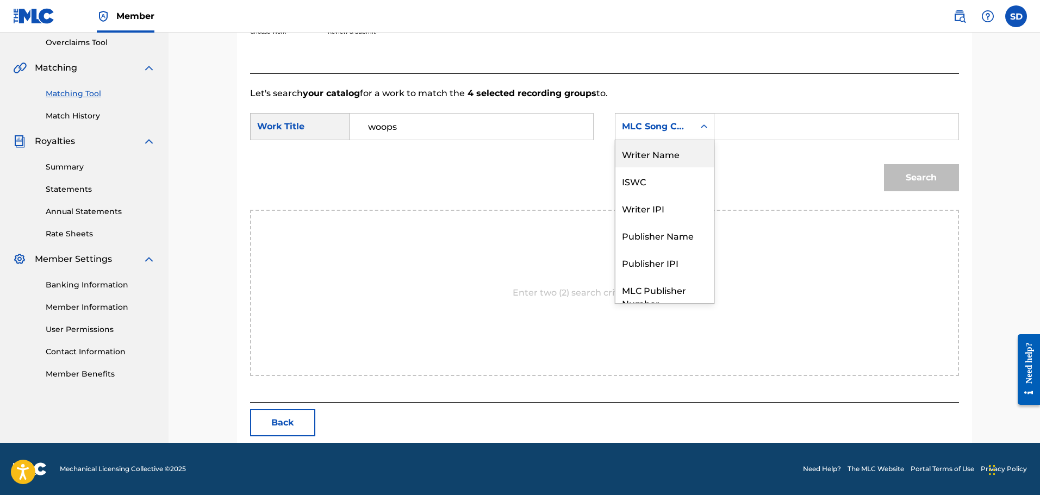
click at [665, 161] on div "Writer Name" at bounding box center [664, 153] width 98 height 27
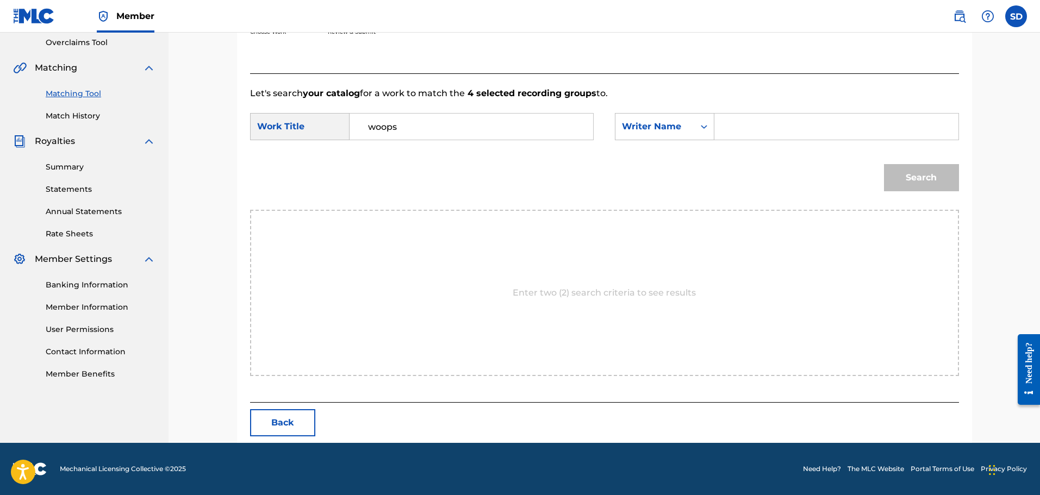
click at [735, 128] on input "Search Form" at bounding box center [835, 127] width 225 height 26
type input "[PERSON_NAME]"
click at [922, 176] on button "Search" at bounding box center [921, 177] width 75 height 27
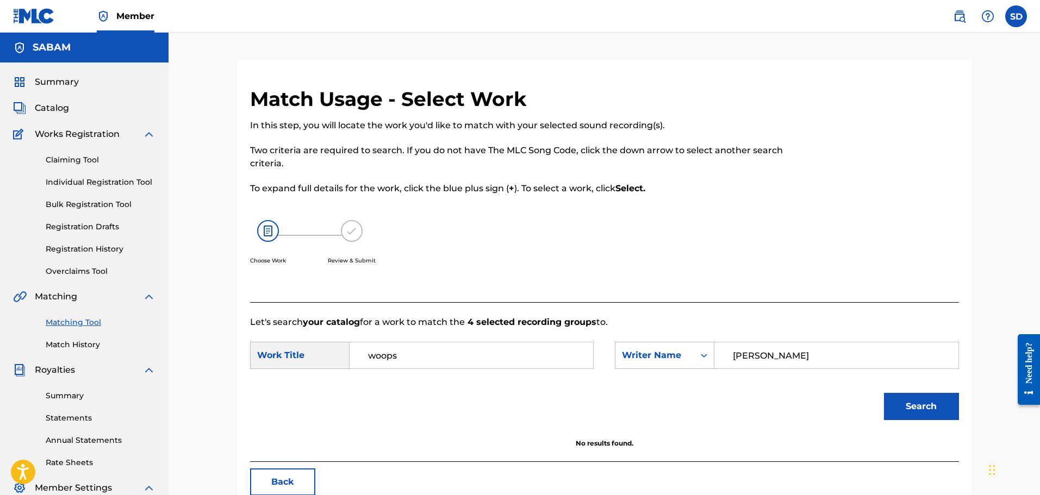
click at [77, 163] on link "Claiming Tool" at bounding box center [101, 159] width 110 height 11
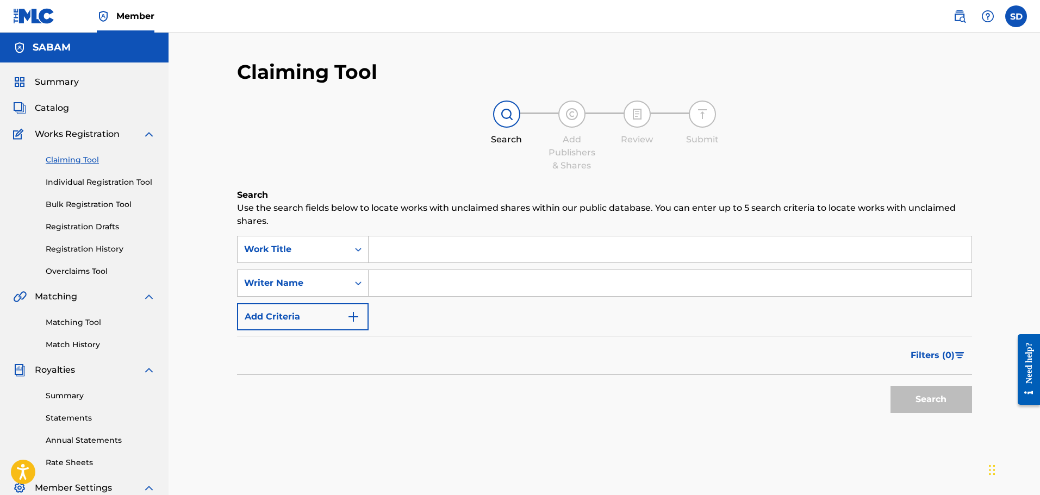
click at [89, 186] on link "Individual Registration Tool" at bounding box center [101, 182] width 110 height 11
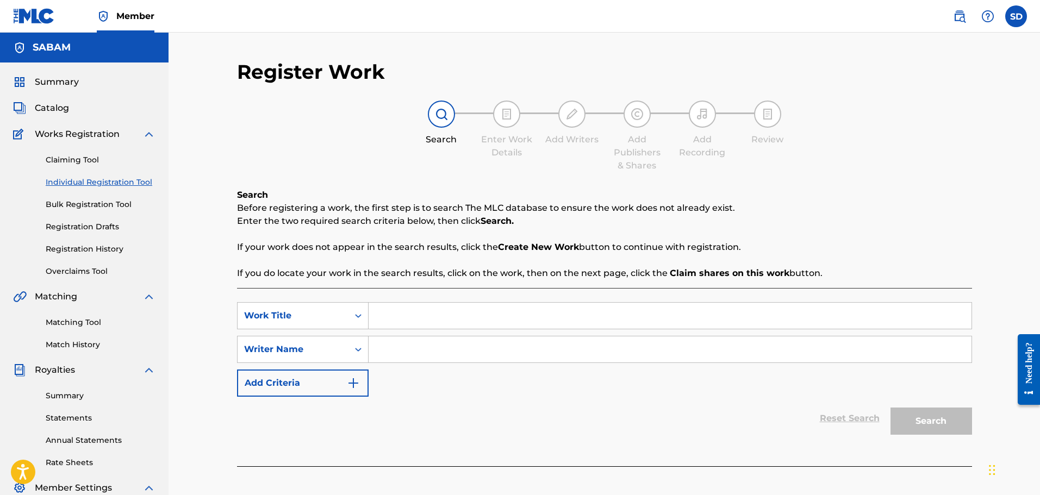
click at [93, 202] on link "Bulk Registration Tool" at bounding box center [101, 204] width 110 height 11
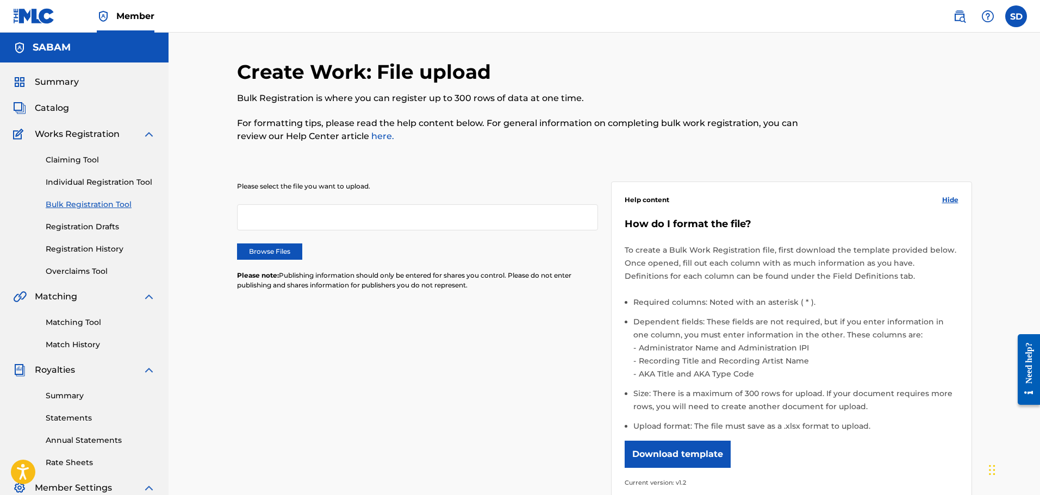
click at [83, 224] on link "Registration Drafts" at bounding box center [101, 226] width 110 height 11
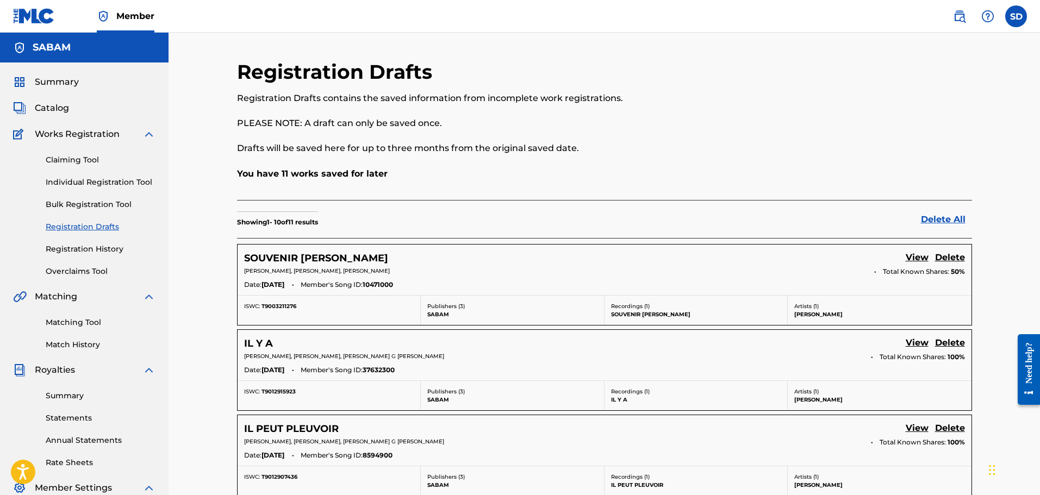
click at [93, 244] on link "Registration History" at bounding box center [101, 248] width 110 height 11
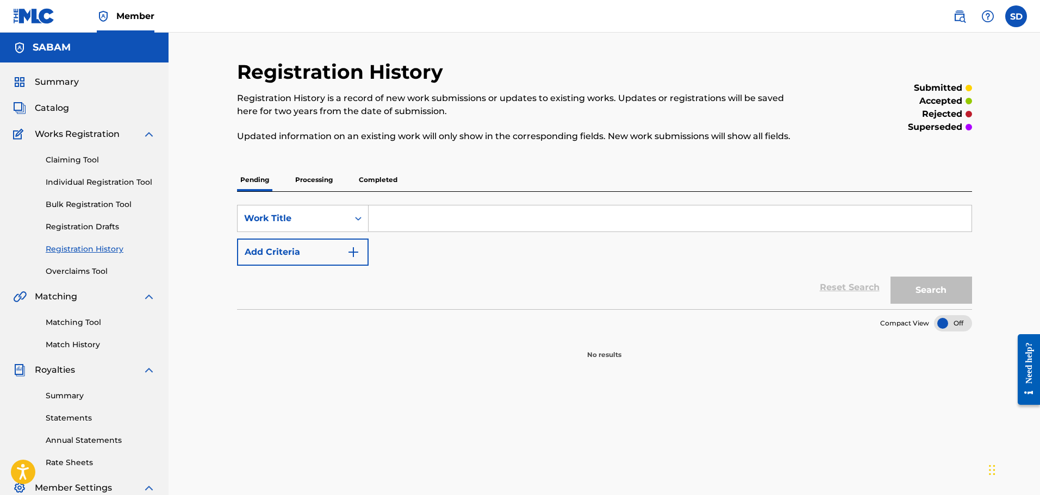
click at [390, 182] on p "Completed" at bounding box center [377, 179] width 45 height 23
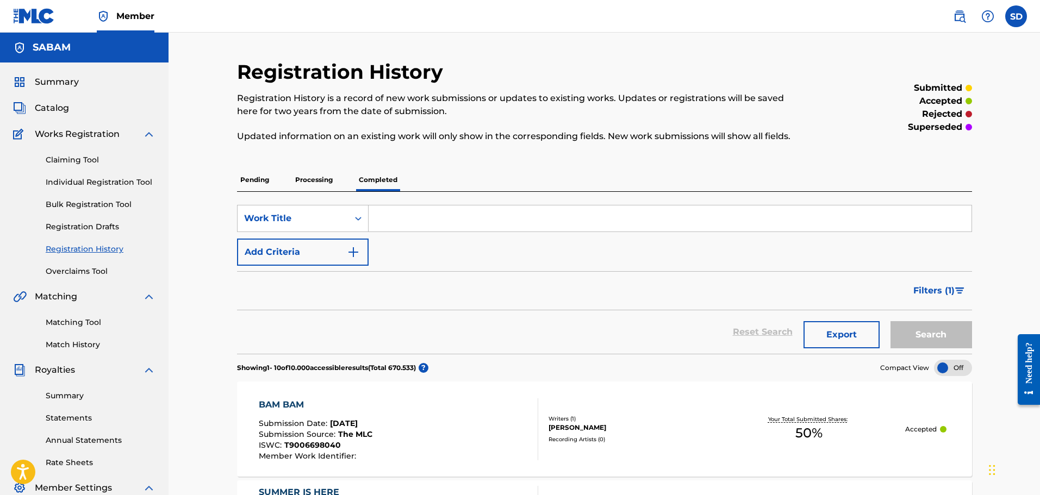
click at [315, 179] on p "Processing" at bounding box center [314, 179] width 44 height 23
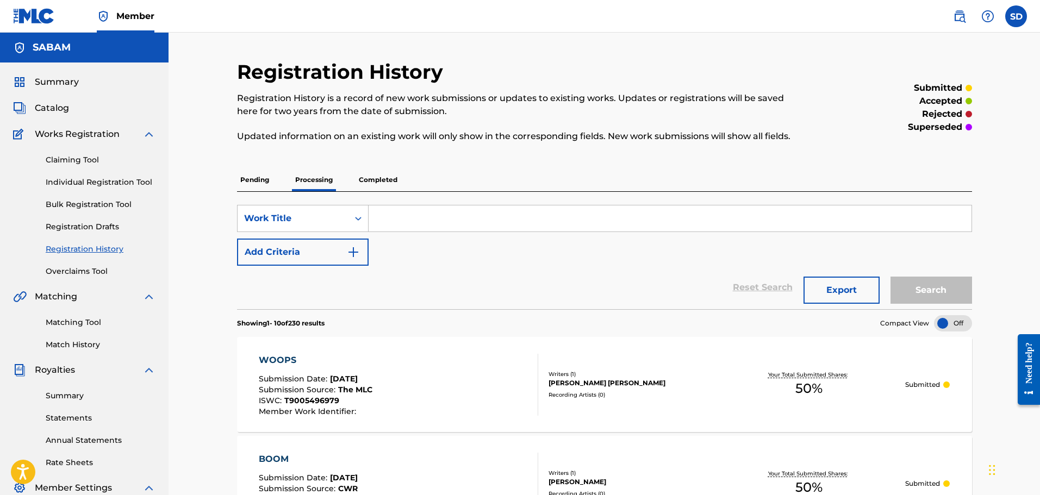
click at [456, 374] on div "WOOPS Submission Date : [DATE] Submission Source : The MLC ISWC : T9005496979 M…" at bounding box center [398, 385] width 279 height 62
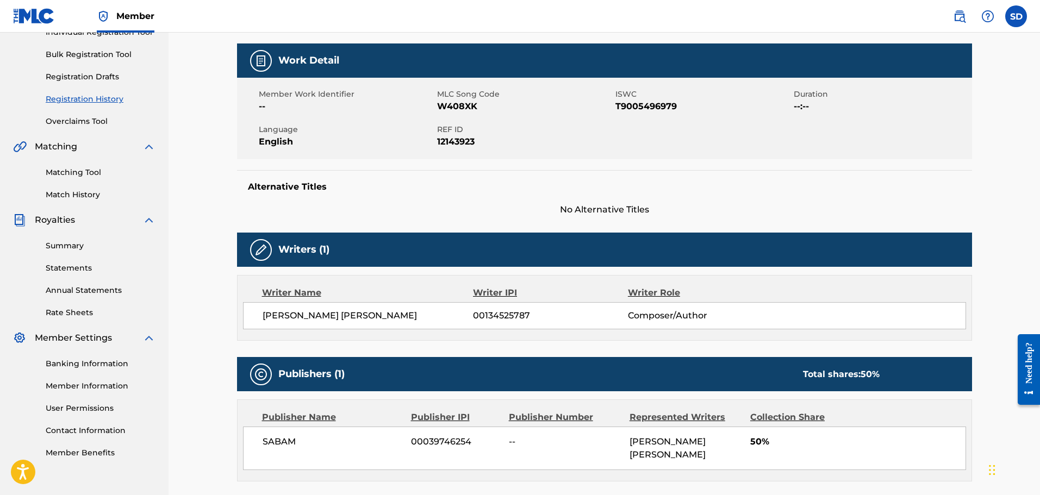
scroll to position [217, 0]
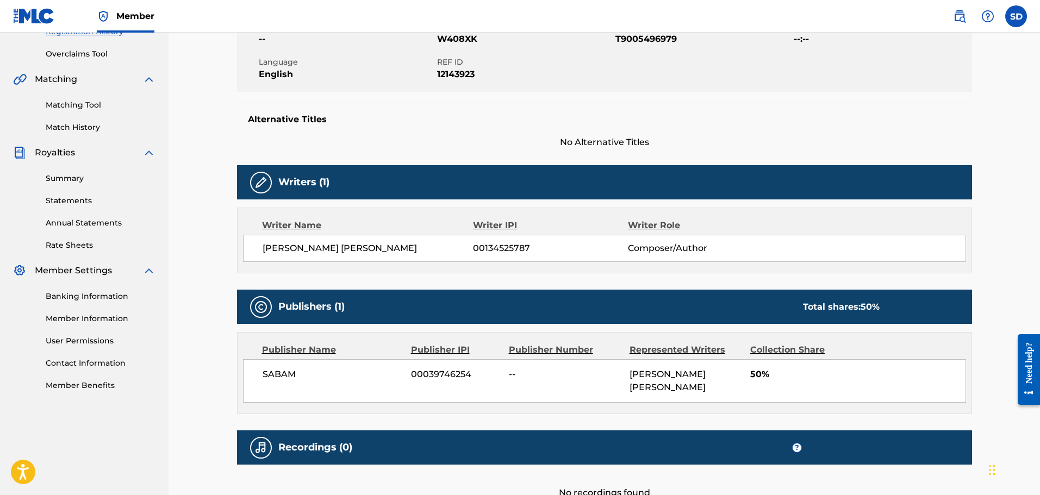
click at [76, 221] on link "Annual Statements" at bounding box center [101, 222] width 110 height 11
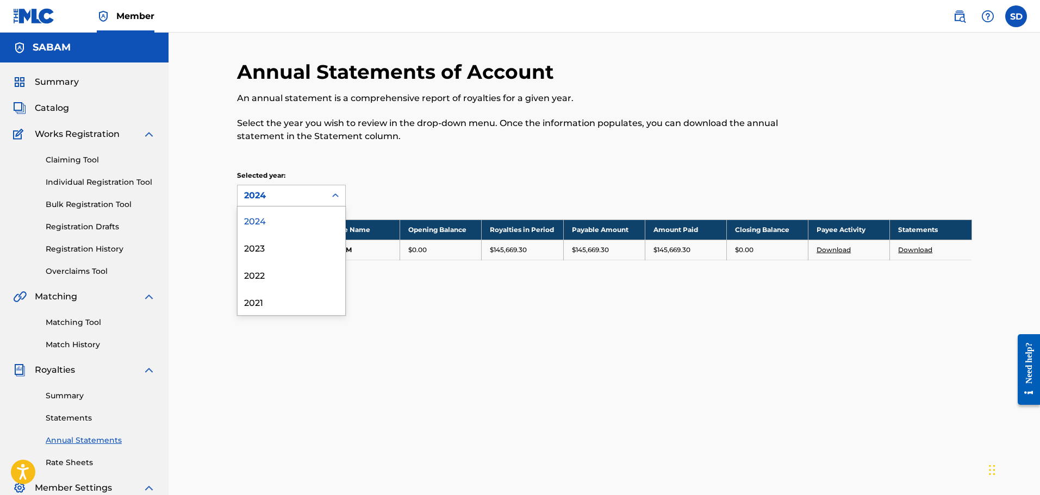
click at [288, 187] on div "2024" at bounding box center [281, 195] width 88 height 21
click at [427, 160] on div "Annual Statements of Account An annual statement is a comprehensive report of r…" at bounding box center [604, 174] width 735 height 228
click at [298, 198] on div "2024" at bounding box center [281, 195] width 75 height 13
click at [269, 247] on div "2023" at bounding box center [291, 247] width 108 height 27
click at [282, 201] on div "2023" at bounding box center [281, 195] width 75 height 13
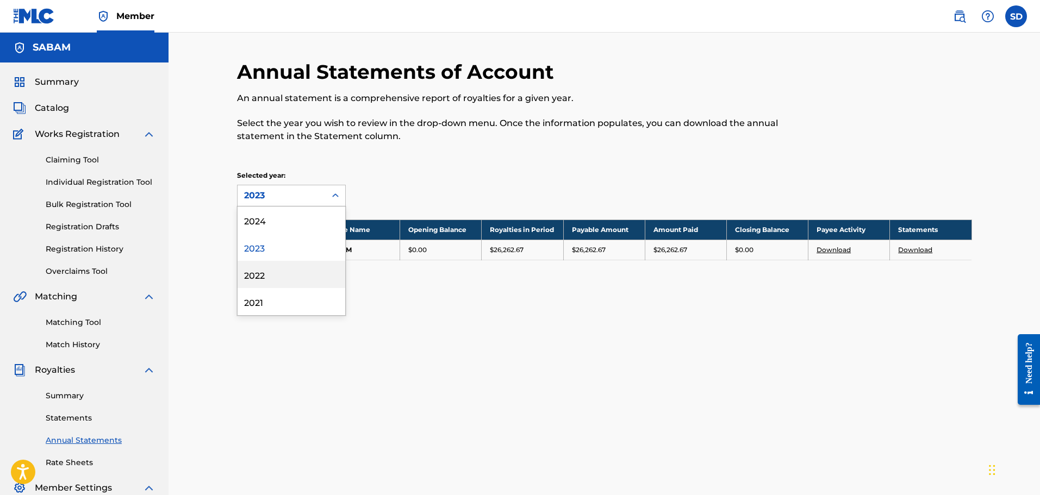
click at [273, 269] on div "2022" at bounding box center [291, 274] width 108 height 27
click at [292, 184] on div "Selected year: option 2022, selected. 2022" at bounding box center [291, 189] width 109 height 36
click at [295, 191] on div "2022" at bounding box center [281, 195] width 75 height 13
click at [272, 291] on div "2021" at bounding box center [291, 301] width 108 height 27
click at [293, 198] on div "2021" at bounding box center [281, 195] width 75 height 13
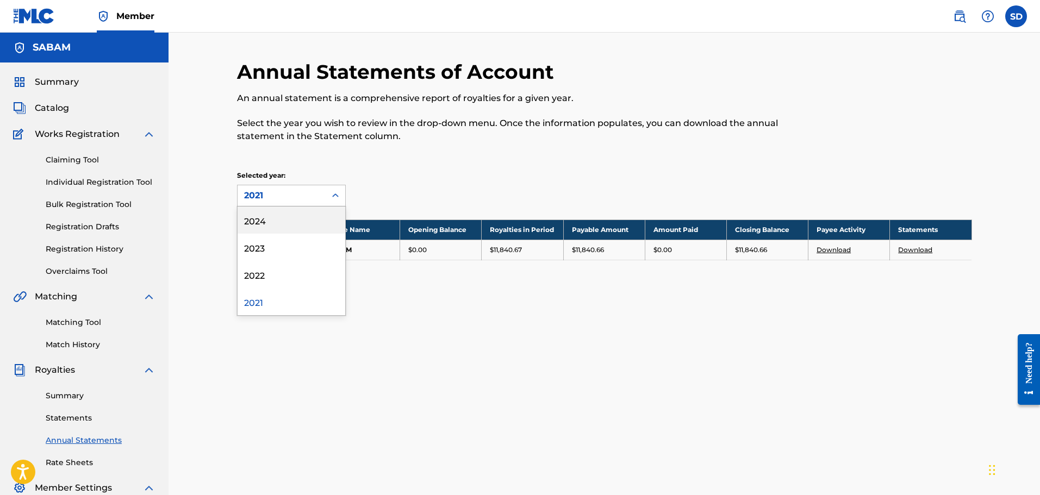
click at [292, 222] on div "2024" at bounding box center [291, 220] width 108 height 27
click at [64, 81] on span "Summary" at bounding box center [57, 82] width 44 height 13
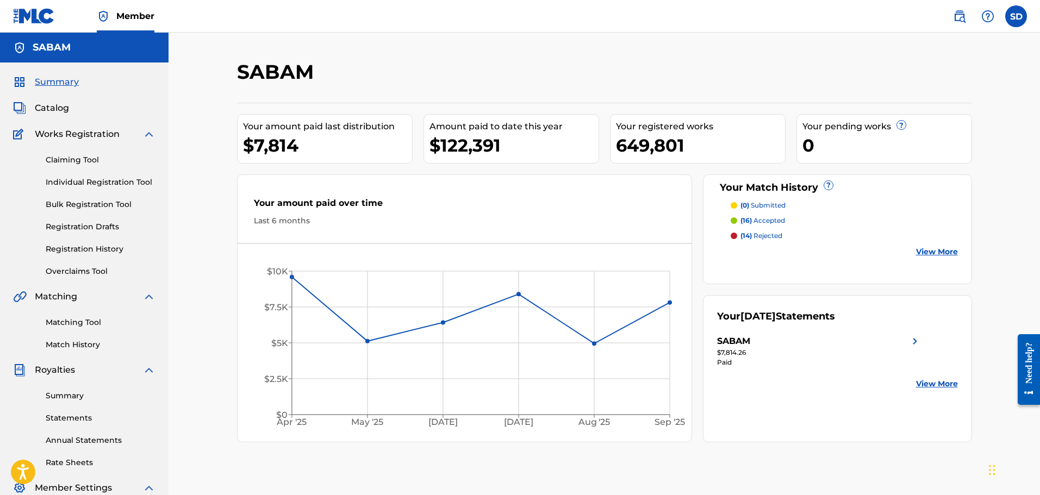
click at [89, 223] on link "Registration Drafts" at bounding box center [101, 226] width 110 height 11
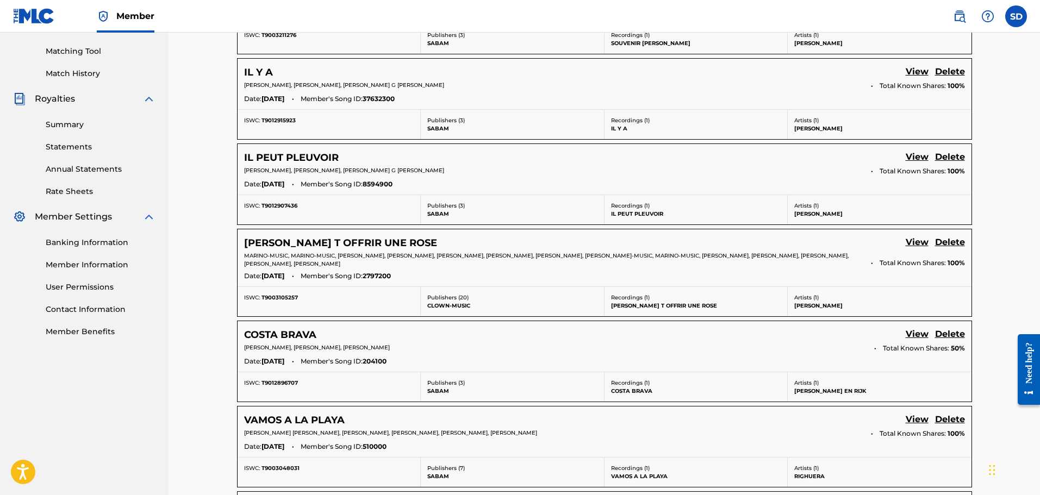
scroll to position [272, 0]
click at [93, 308] on link "Contact Information" at bounding box center [101, 308] width 110 height 11
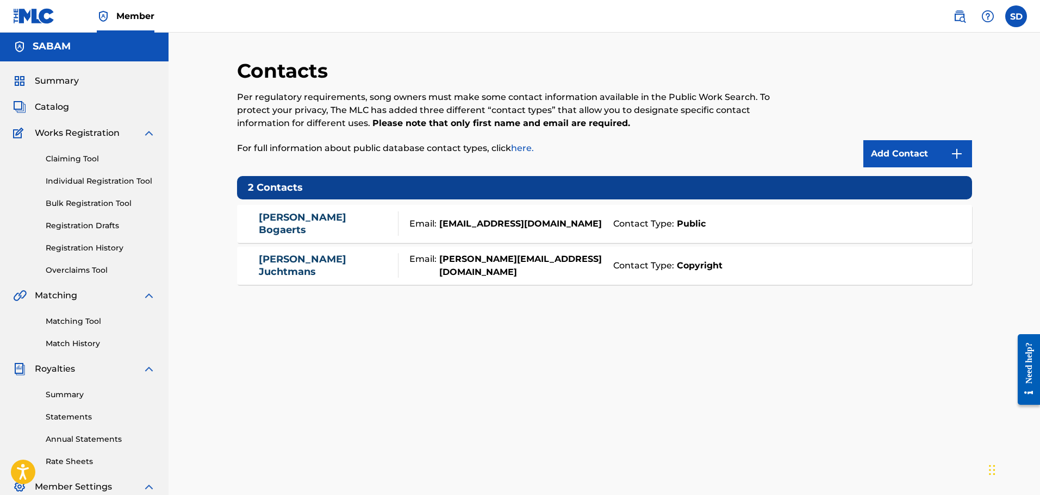
scroll to position [179, 0]
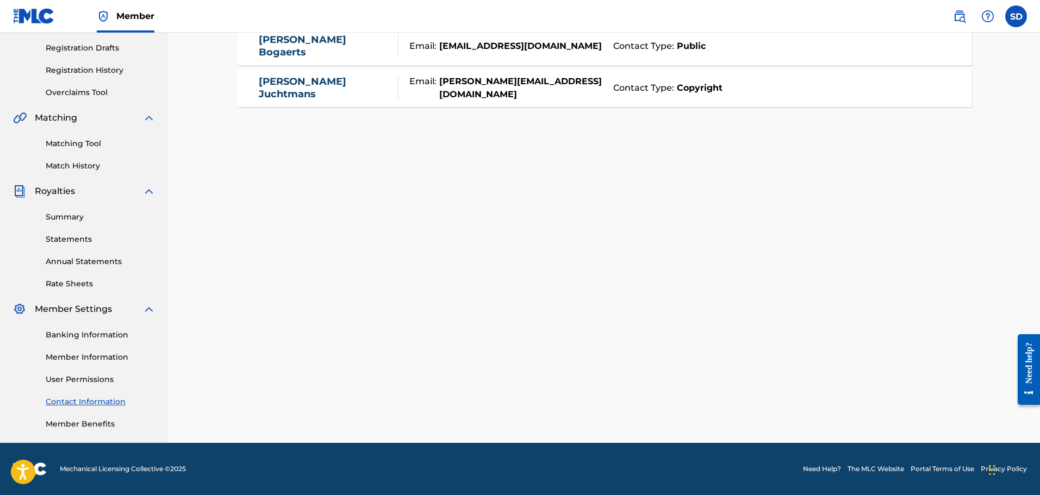
click at [89, 424] on link "Member Benefits" at bounding box center [101, 423] width 110 height 11
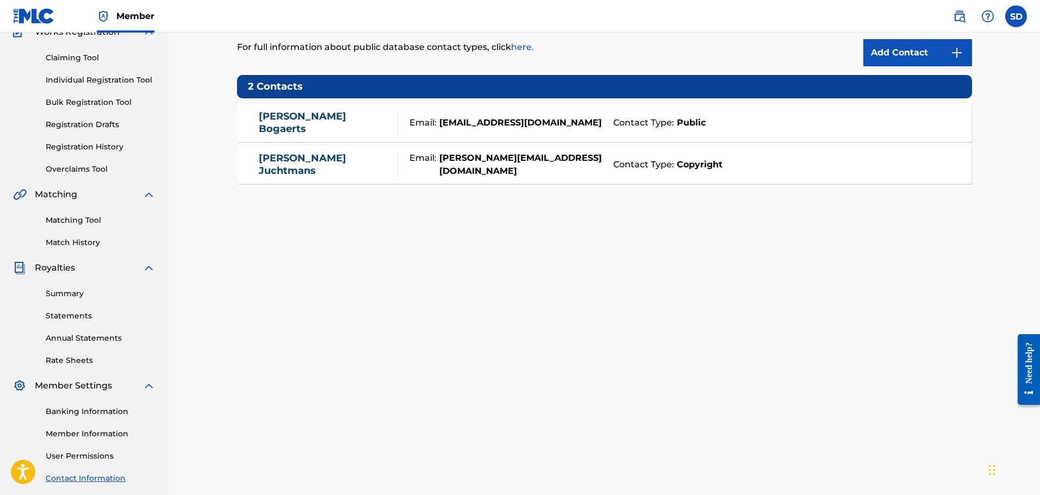
scroll to position [0, 0]
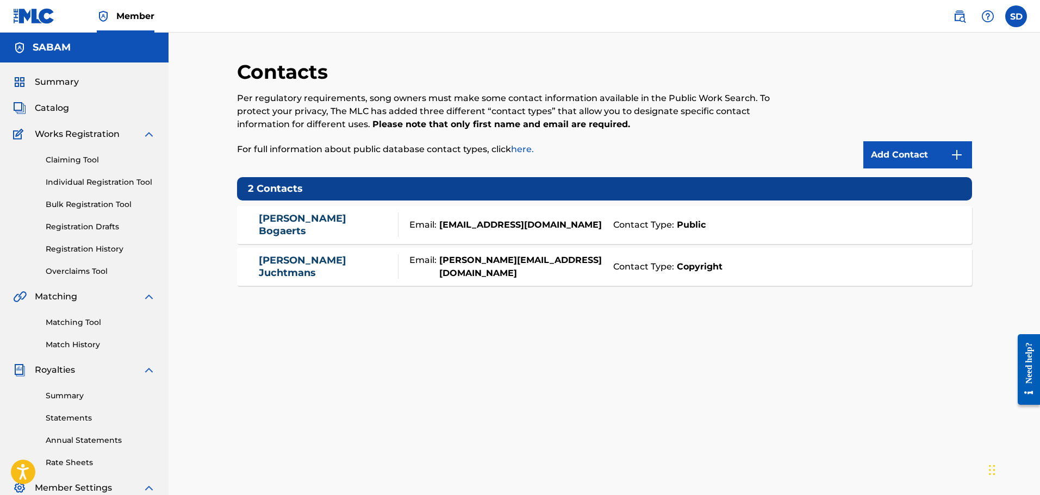
click at [85, 271] on link "Overclaims Tool" at bounding box center [101, 271] width 110 height 11
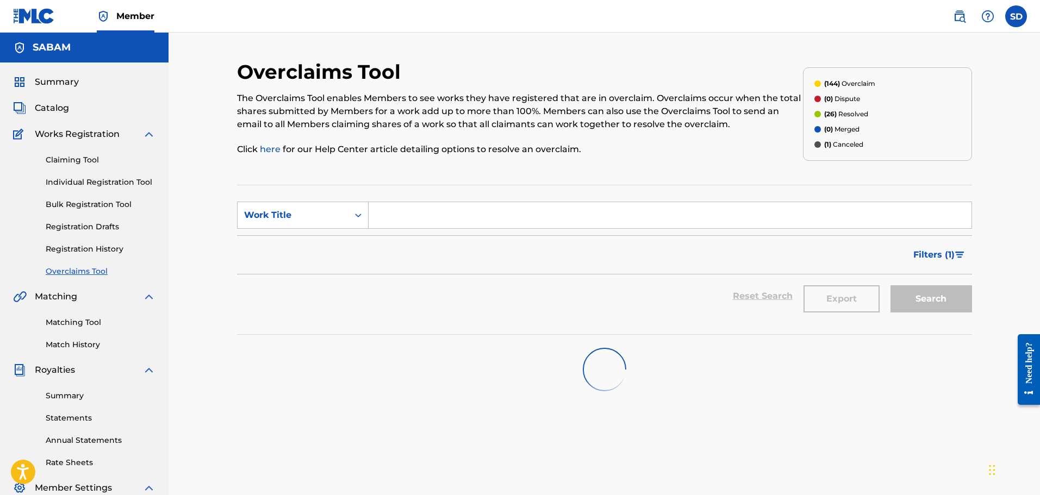
click at [80, 241] on div "Claiming Tool Individual Registration Tool Bulk Registration Tool Registration …" at bounding box center [84, 209] width 142 height 136
click at [79, 246] on link "Registration History" at bounding box center [101, 248] width 110 height 11
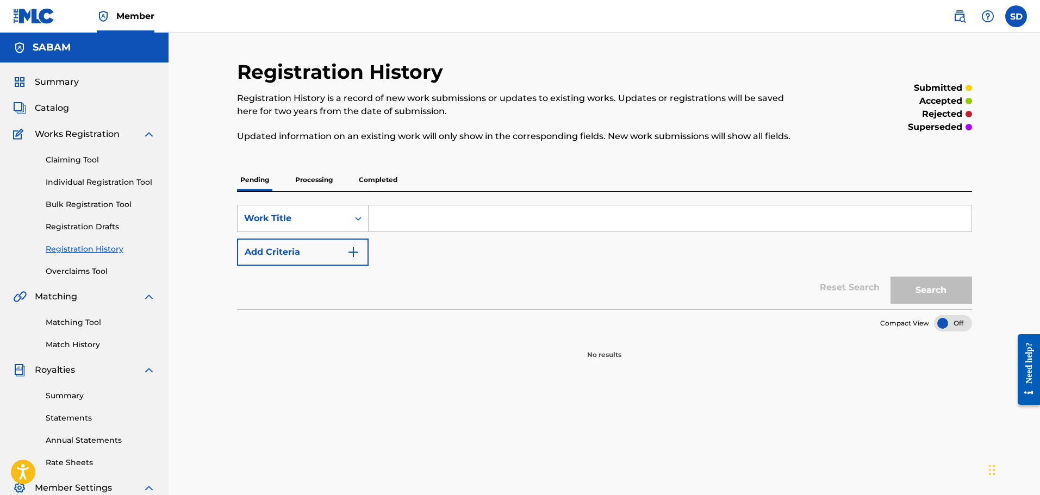
click at [316, 185] on p "Processing" at bounding box center [314, 179] width 44 height 23
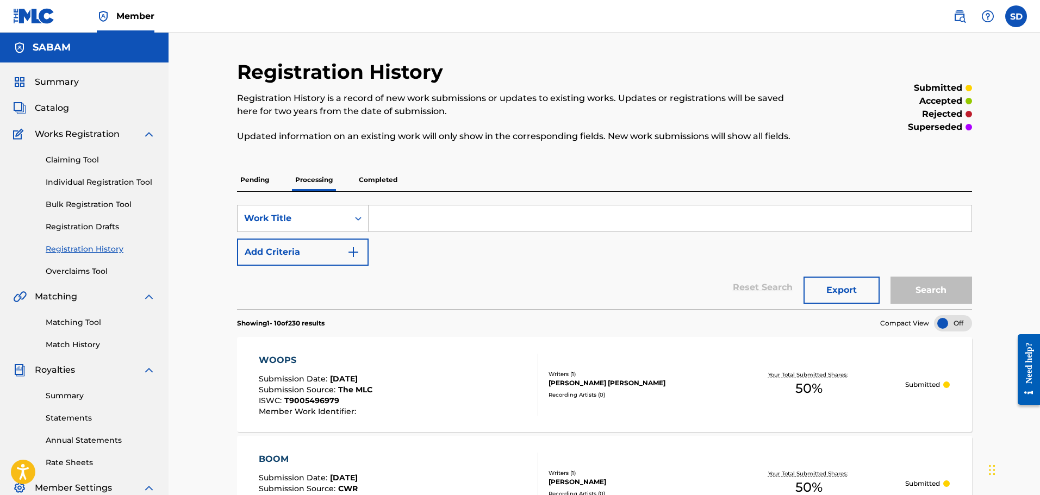
click at [701, 292] on div "Reset Search Export Search" at bounding box center [604, 287] width 735 height 43
